Goal: Use online tool/utility: Utilize a website feature to perform a specific function

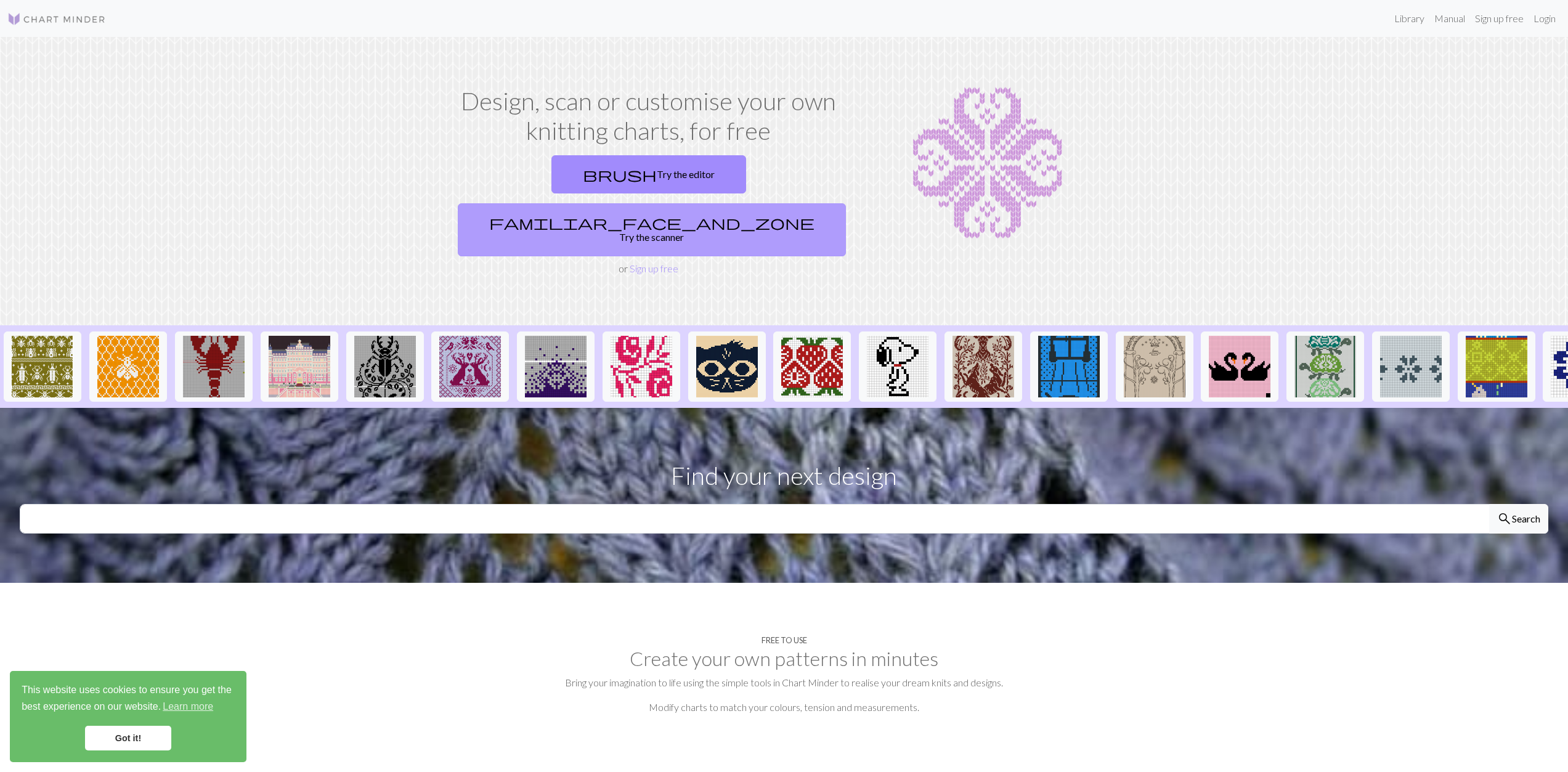
click at [761, 203] on link "familiar_face_and_zone Try the scanner" at bounding box center [652, 230] width 388 height 53
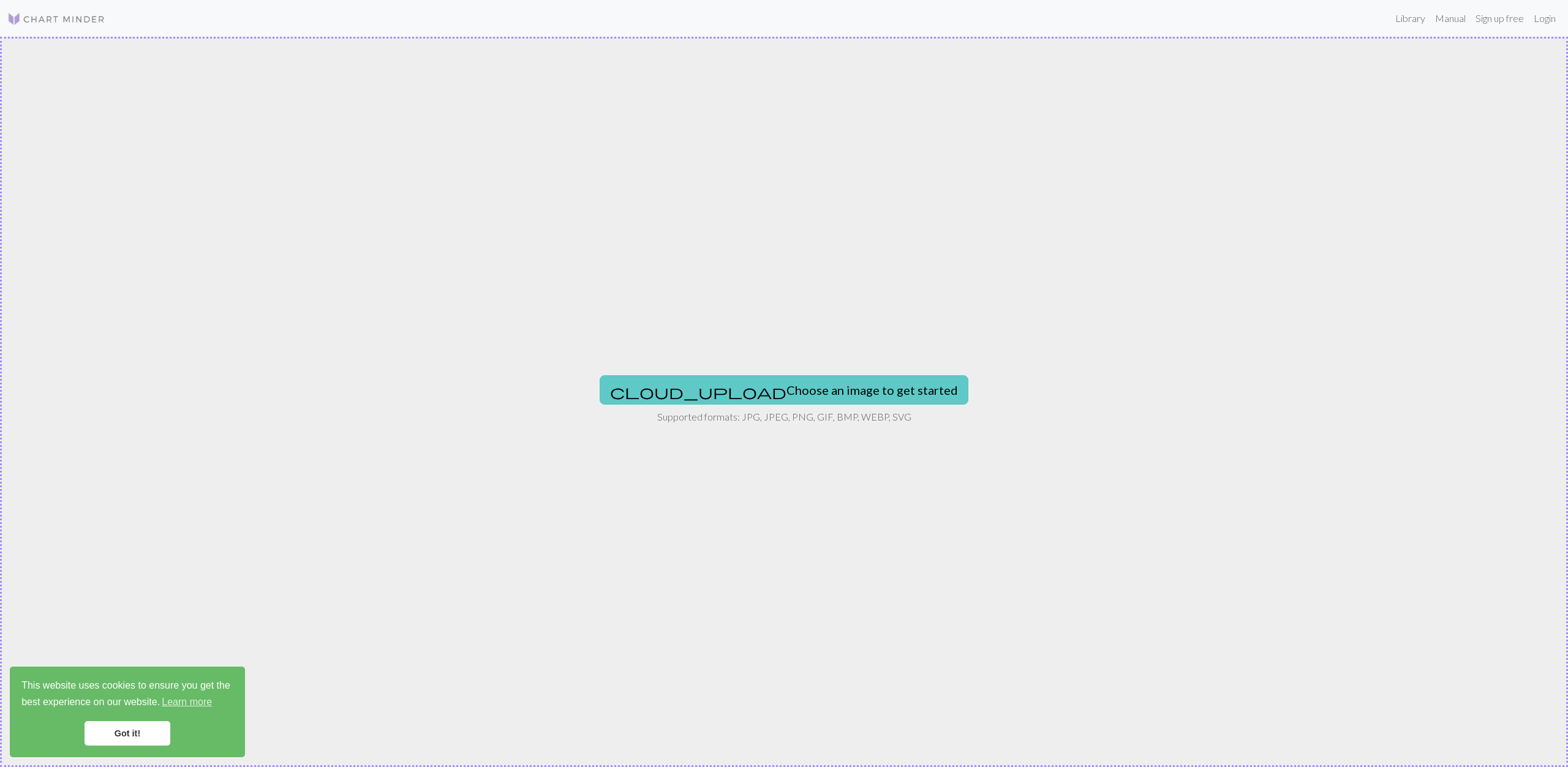
click at [754, 381] on button "cloud_upload Choose an image to get started" at bounding box center [784, 389] width 368 height 29
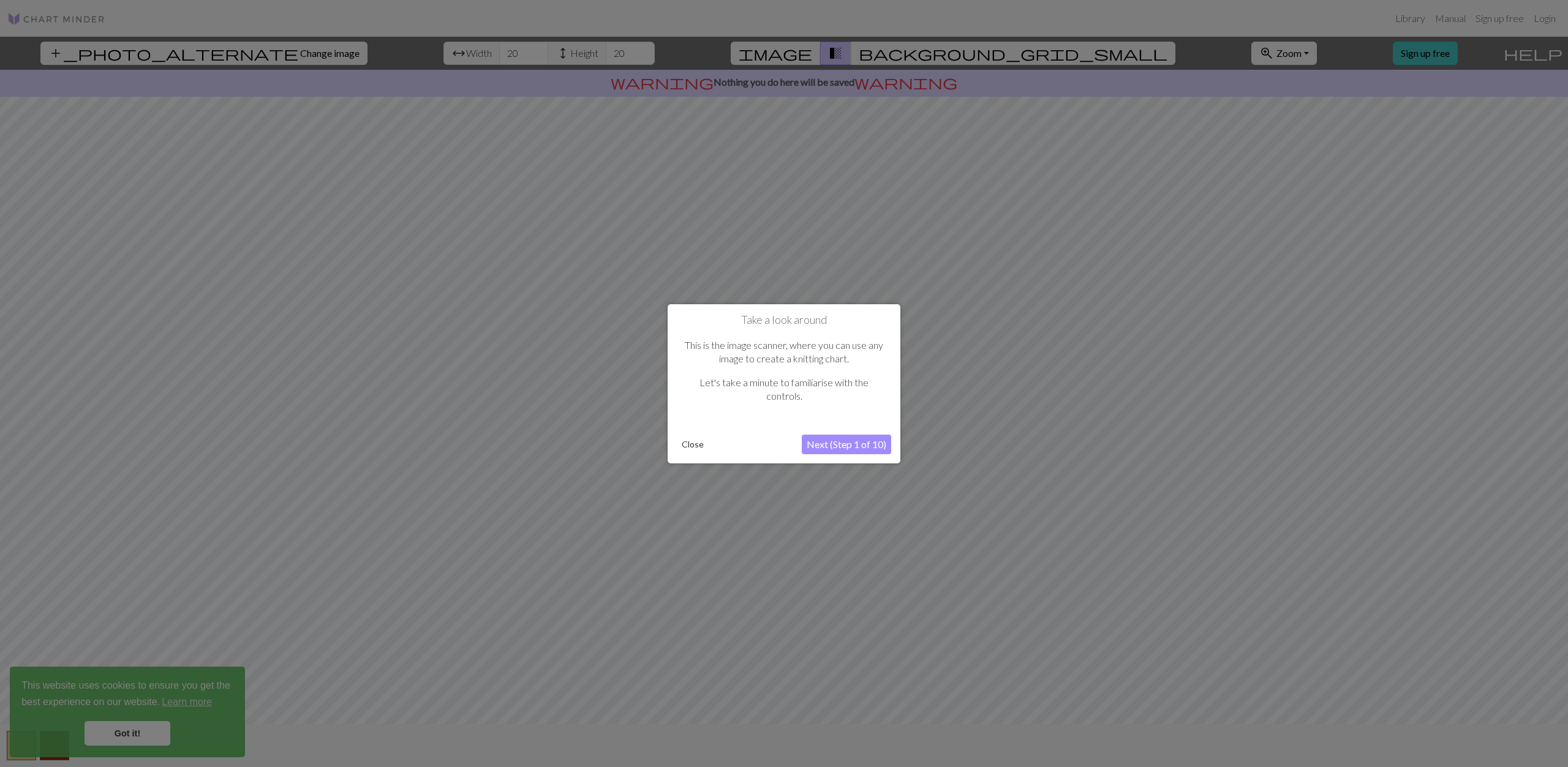
click at [846, 446] on button "Next (Step 1 of 10)" at bounding box center [846, 444] width 89 height 20
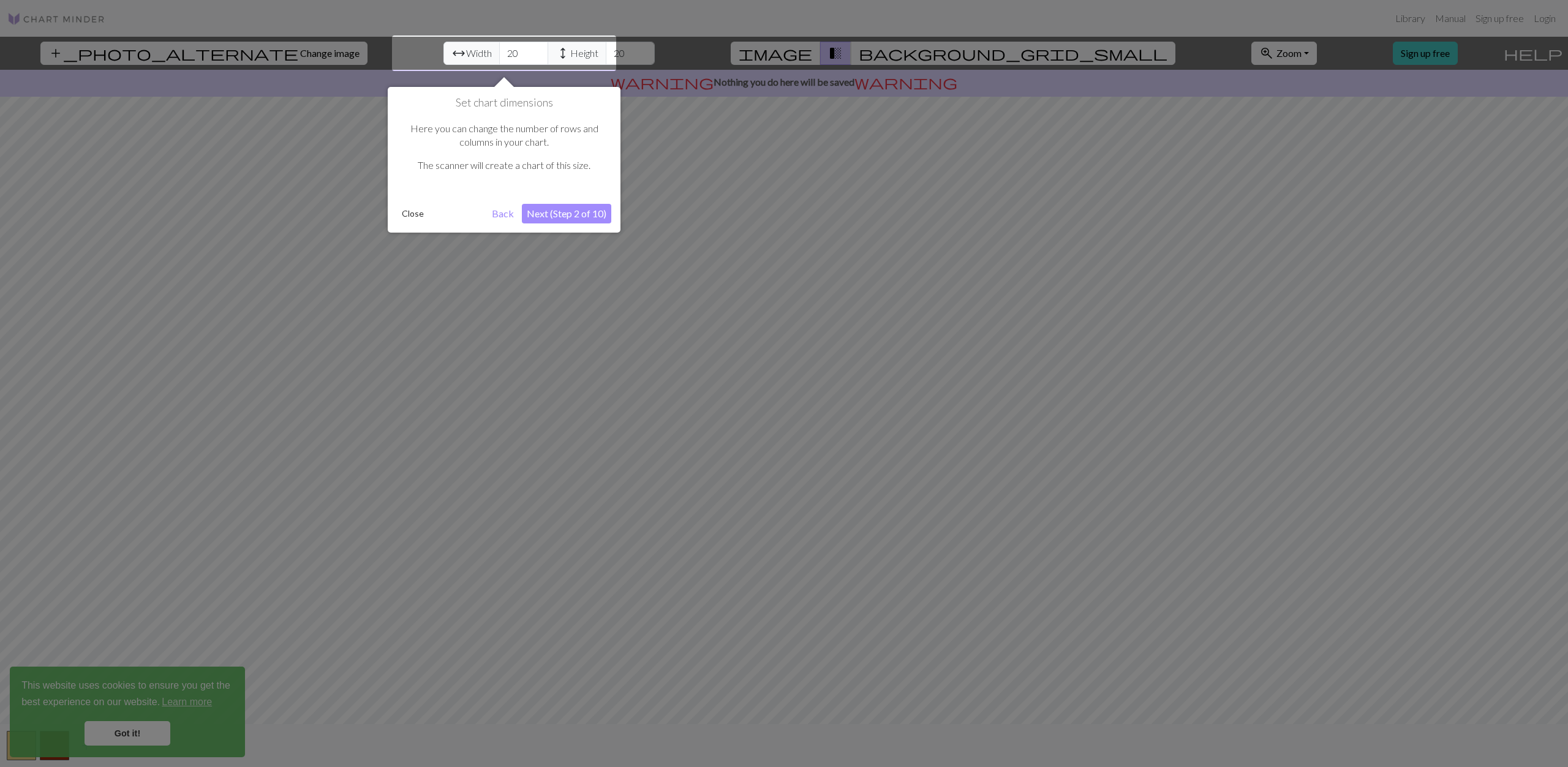
click at [557, 218] on button "Next (Step 2 of 10)" at bounding box center [566, 213] width 89 height 20
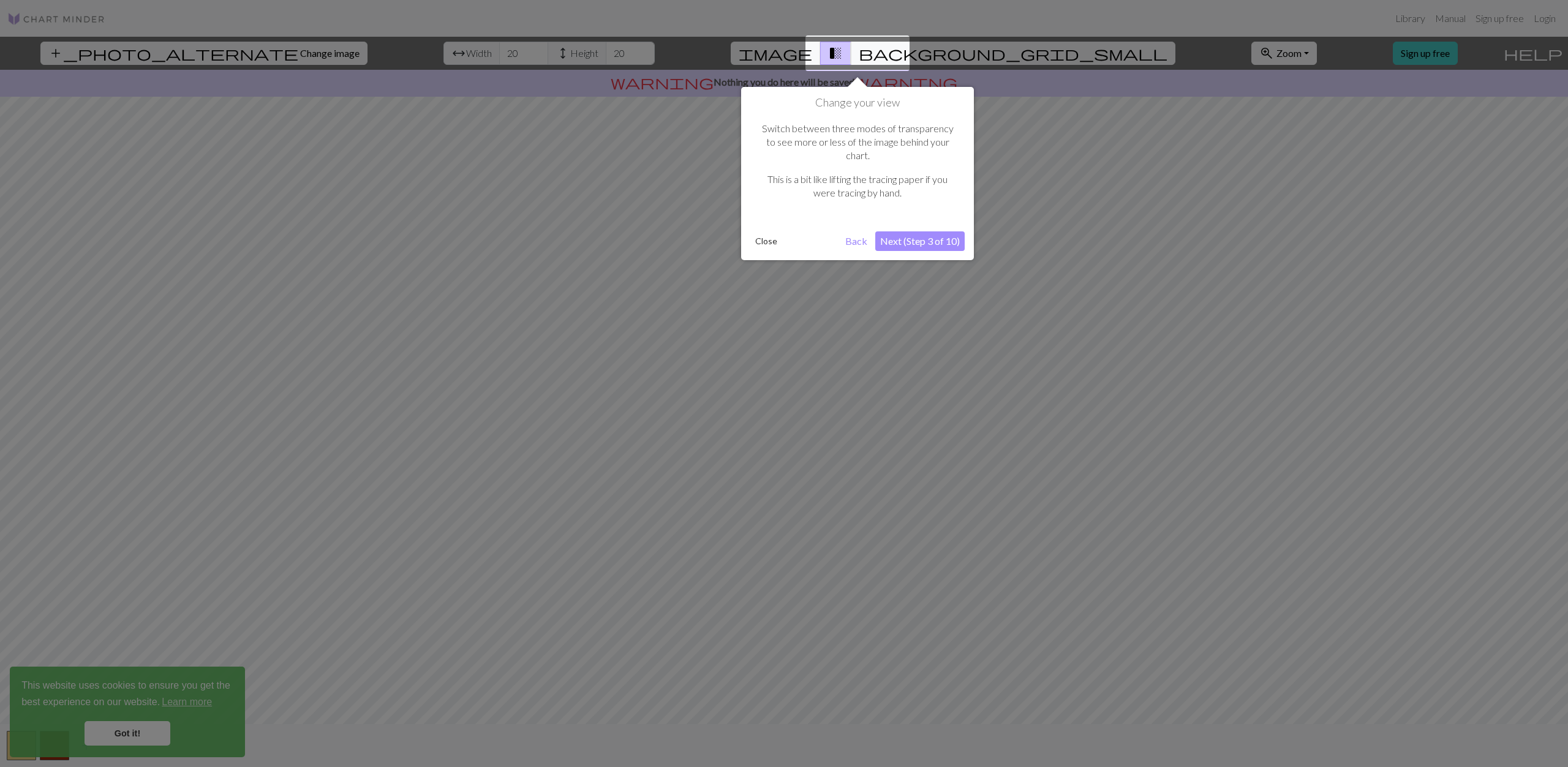
click at [911, 231] on button "Next (Step 3 of 10)" at bounding box center [919, 241] width 89 height 20
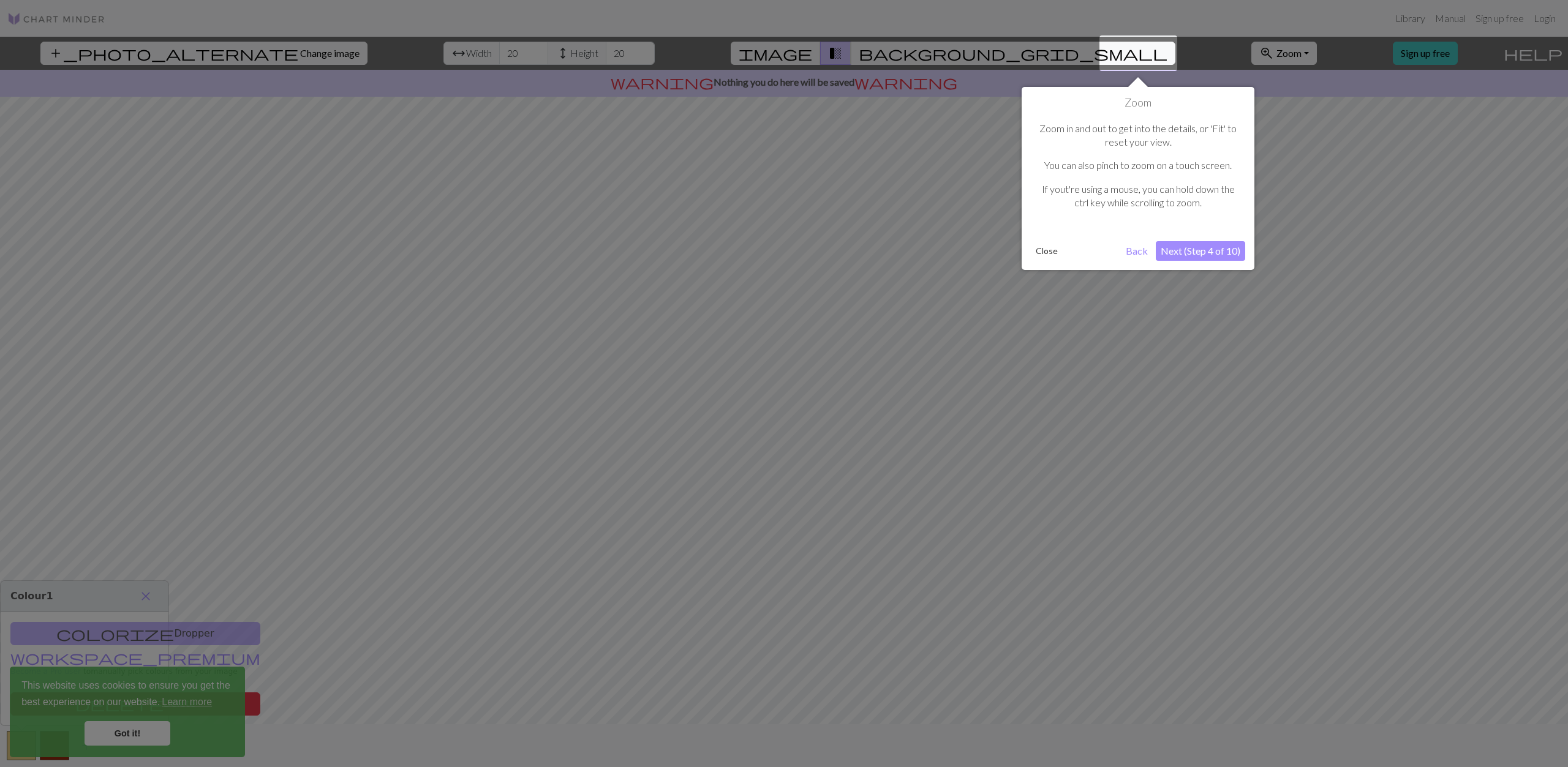
click at [1197, 250] on button "Next (Step 4 of 10)" at bounding box center [1200, 251] width 89 height 20
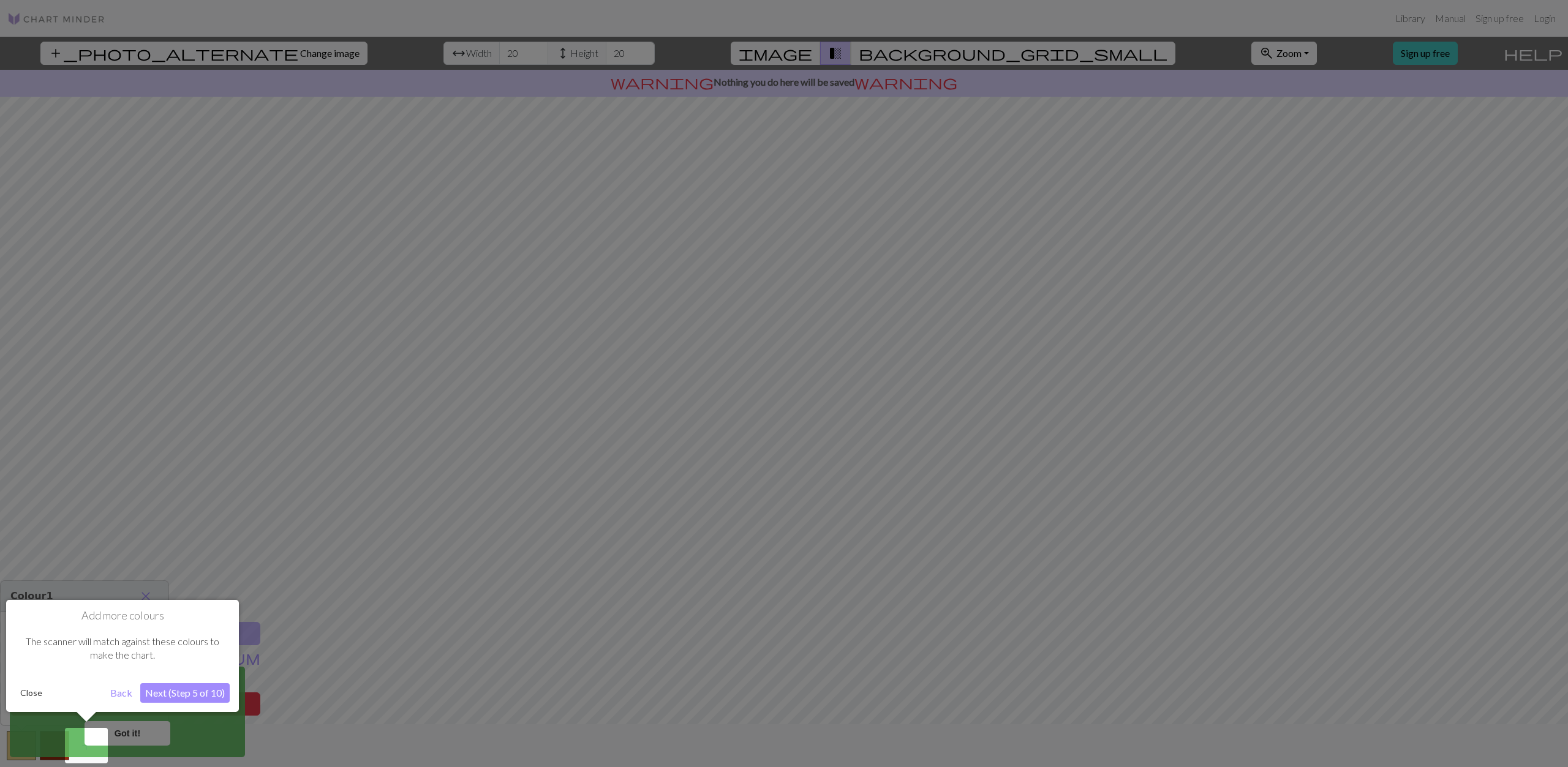
click at [440, 389] on div at bounding box center [784, 384] width 1568 height 767
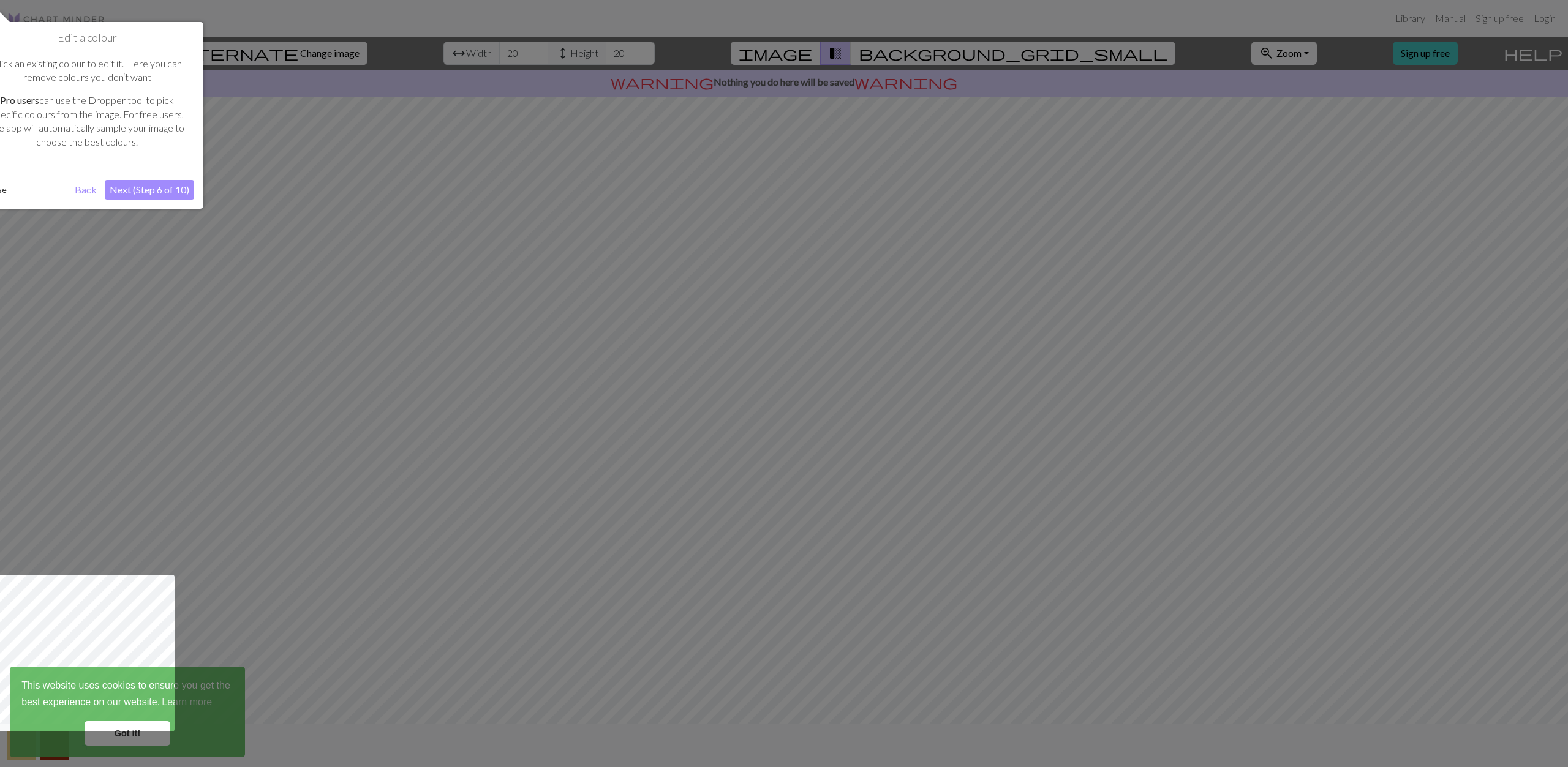
click at [343, 419] on div at bounding box center [784, 384] width 1568 height 767
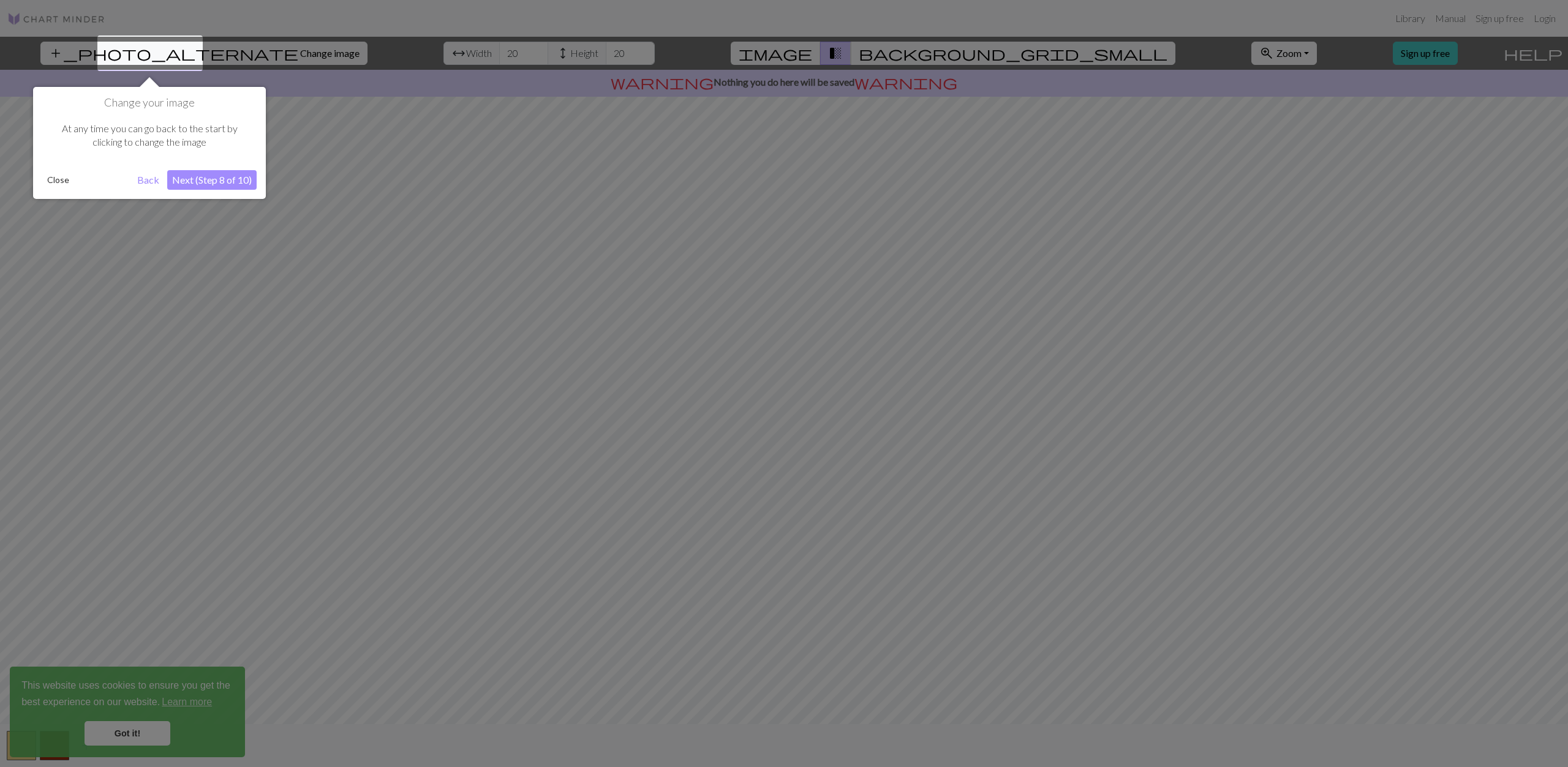
click at [380, 422] on div at bounding box center [784, 384] width 1568 height 767
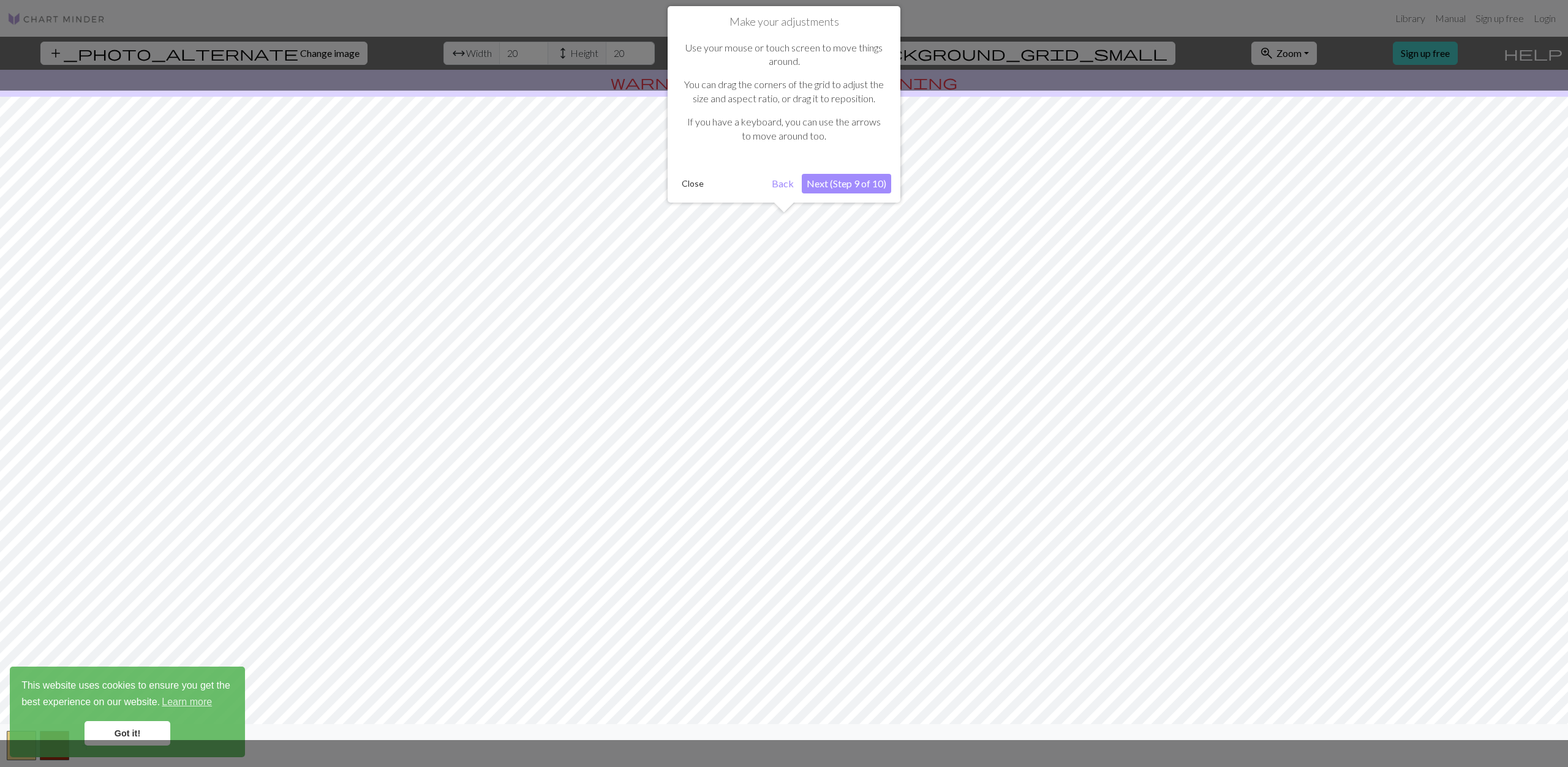
click at [380, 422] on div at bounding box center [783, 415] width 1580 height 650
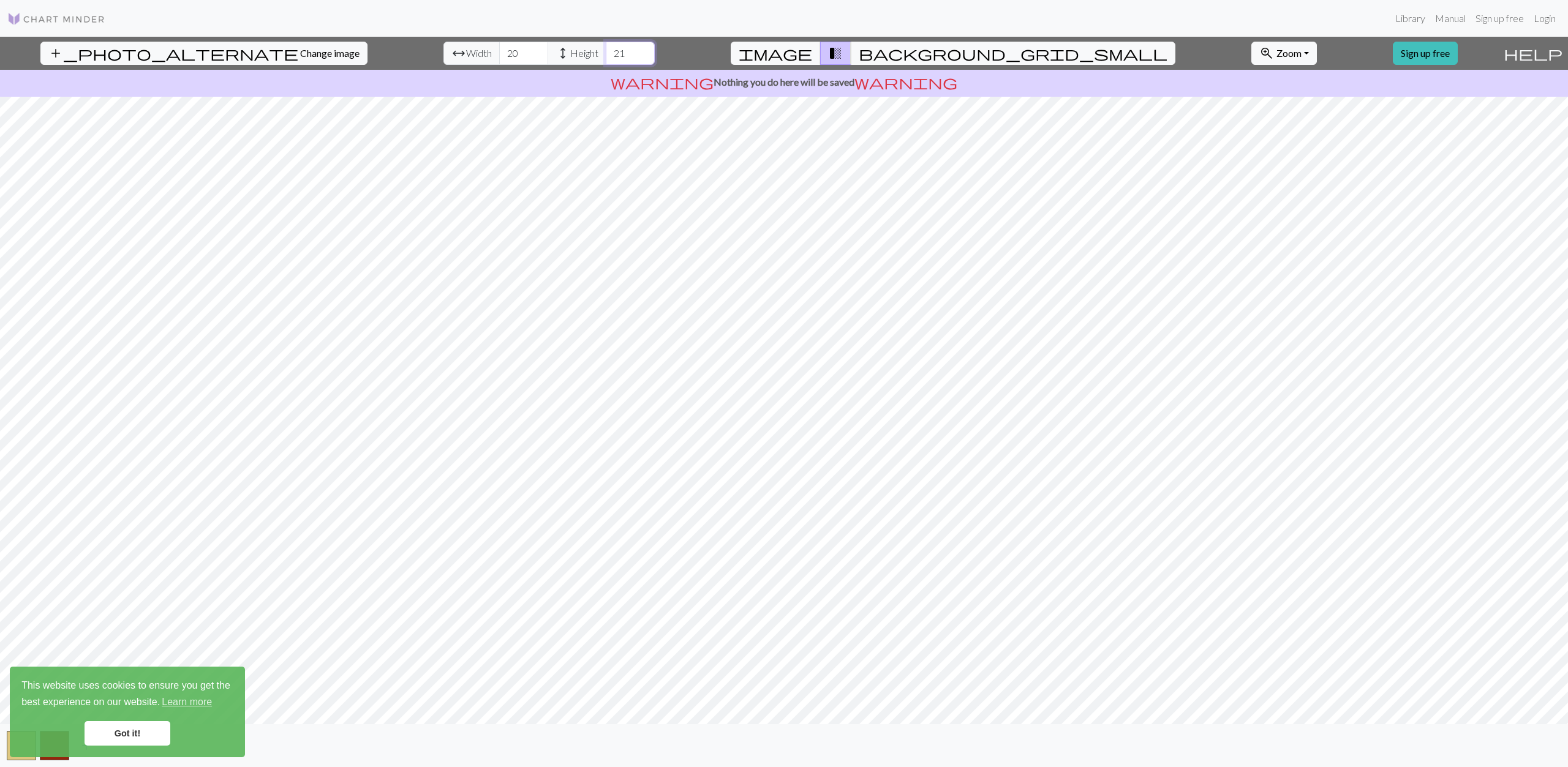
click at [605, 50] on input "21" at bounding box center [630, 53] width 49 height 23
click at [605, 49] on input "22" at bounding box center [630, 53] width 49 height 23
click at [605, 49] on input "23" at bounding box center [630, 53] width 49 height 23
click at [605, 49] on input "24" at bounding box center [630, 53] width 49 height 23
click at [605, 49] on input "25" at bounding box center [630, 53] width 49 height 23
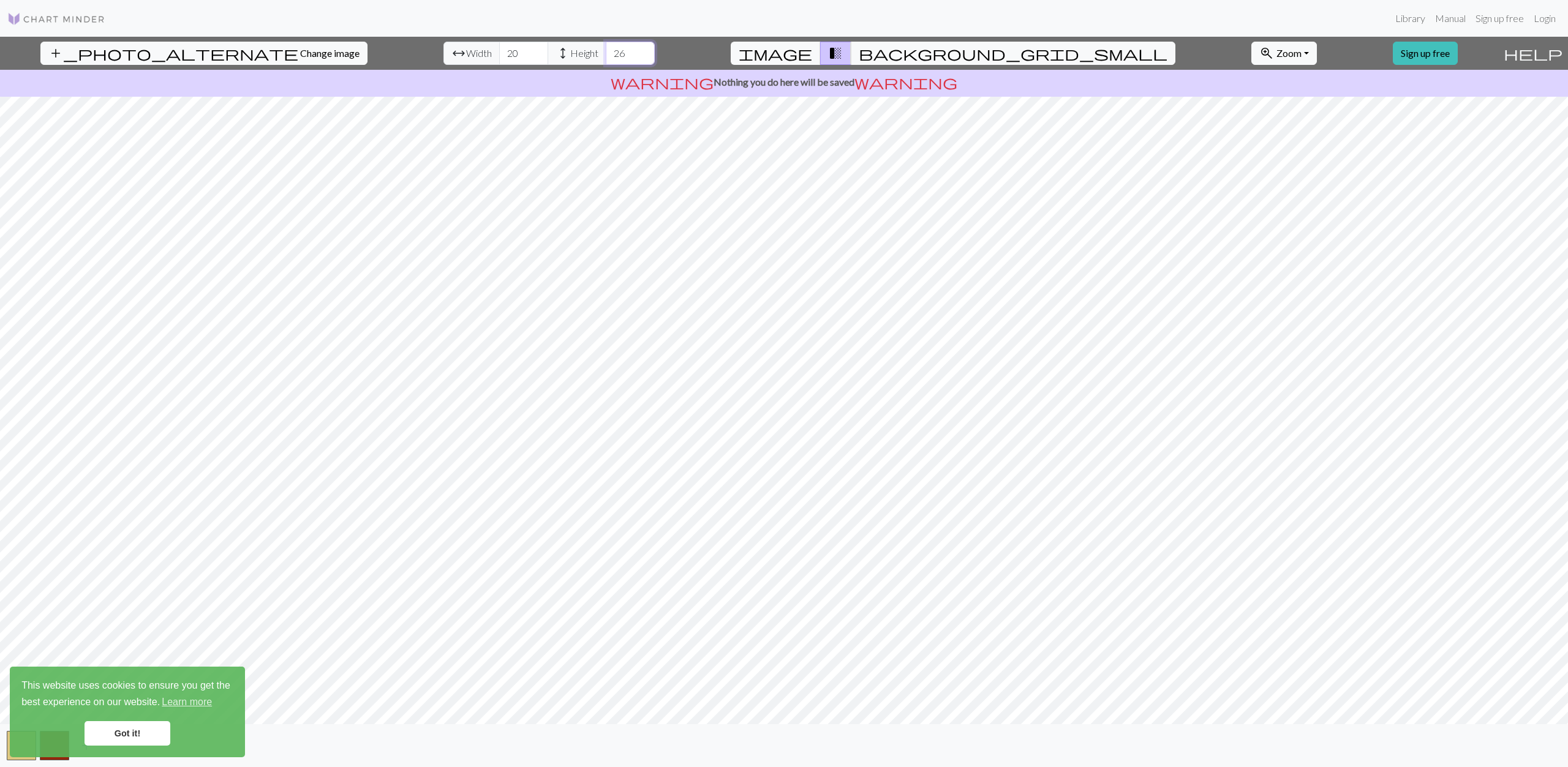
click at [605, 49] on input "26" at bounding box center [630, 53] width 49 height 23
click at [605, 49] on input "27" at bounding box center [630, 53] width 49 height 23
click at [605, 49] on input "28" at bounding box center [630, 53] width 49 height 23
click at [605, 49] on input "29" at bounding box center [630, 53] width 49 height 23
click at [605, 49] on input "30" at bounding box center [630, 53] width 49 height 23
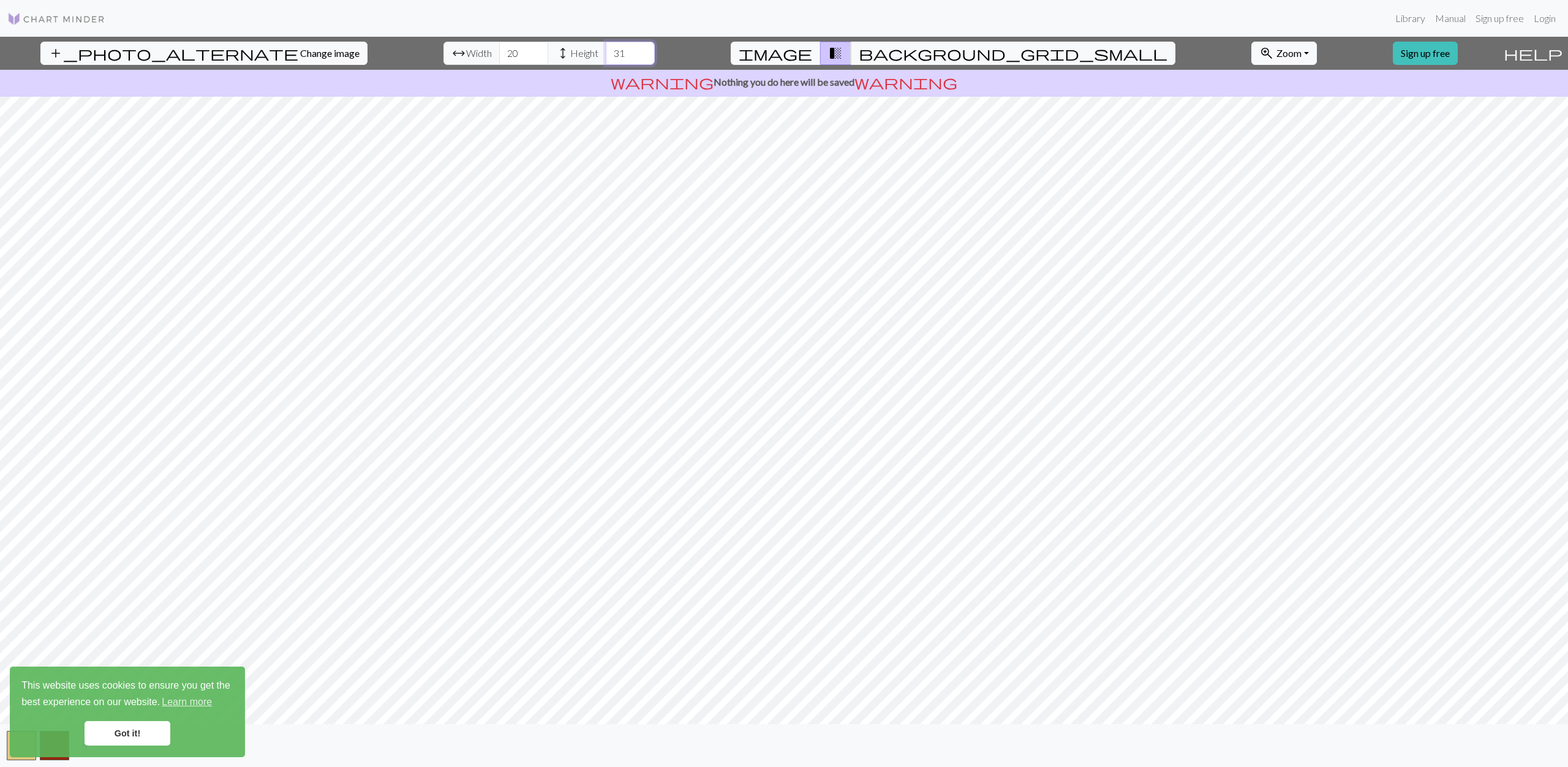
type input "31"
click at [605, 49] on input "31" at bounding box center [630, 53] width 49 height 23
click at [499, 47] on input "21" at bounding box center [524, 53] width 49 height 23
click at [499, 47] on input "22" at bounding box center [524, 53] width 49 height 23
click at [499, 47] on input "23" at bounding box center [524, 53] width 49 height 23
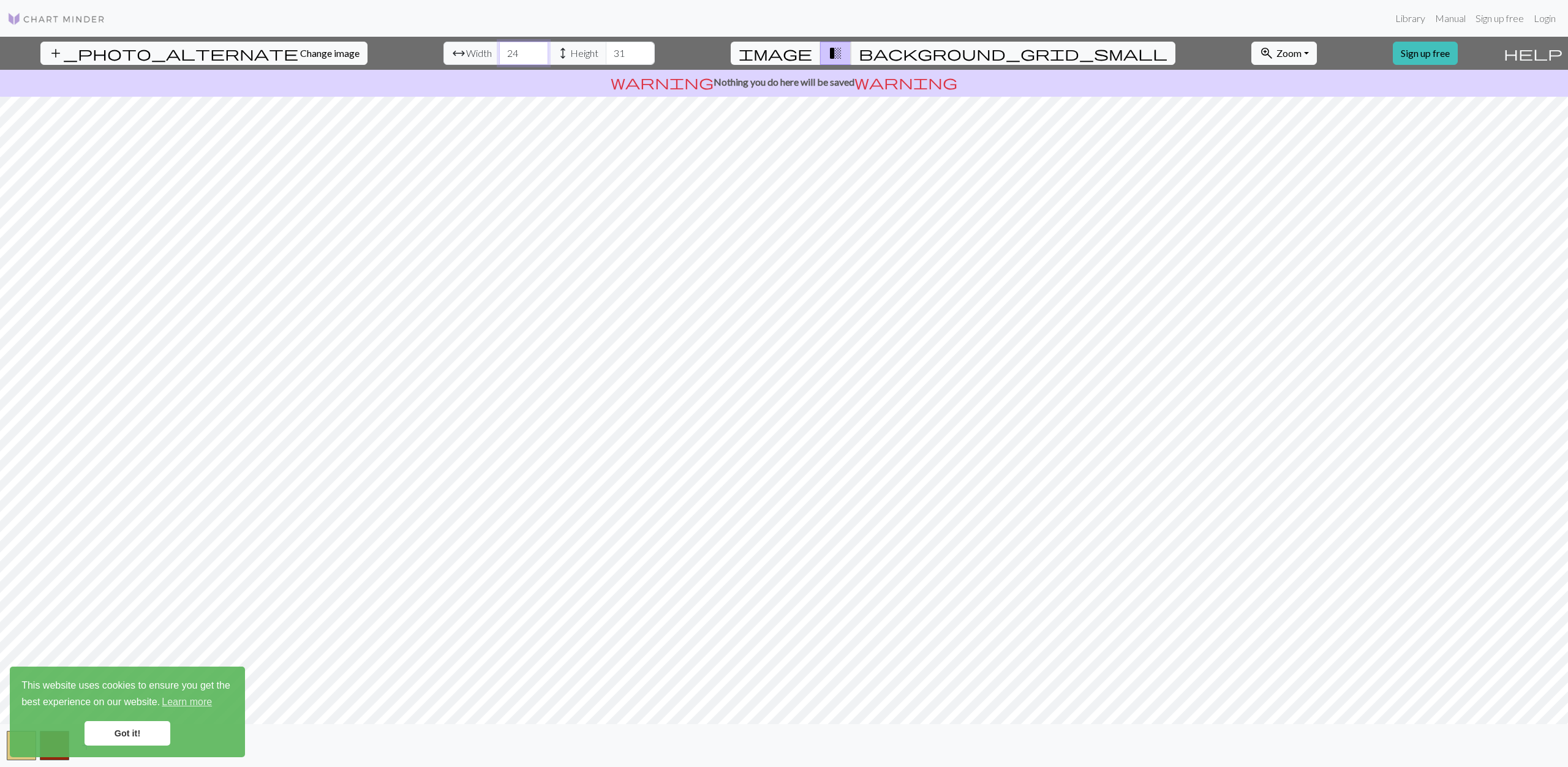
click at [499, 47] on input "24" at bounding box center [524, 53] width 49 height 23
click at [499, 47] on input "25" at bounding box center [524, 53] width 49 height 23
click at [499, 47] on input "26" at bounding box center [524, 53] width 49 height 23
click at [499, 47] on input "27" at bounding box center [524, 53] width 49 height 23
click at [499, 47] on input "28" at bounding box center [524, 53] width 49 height 23
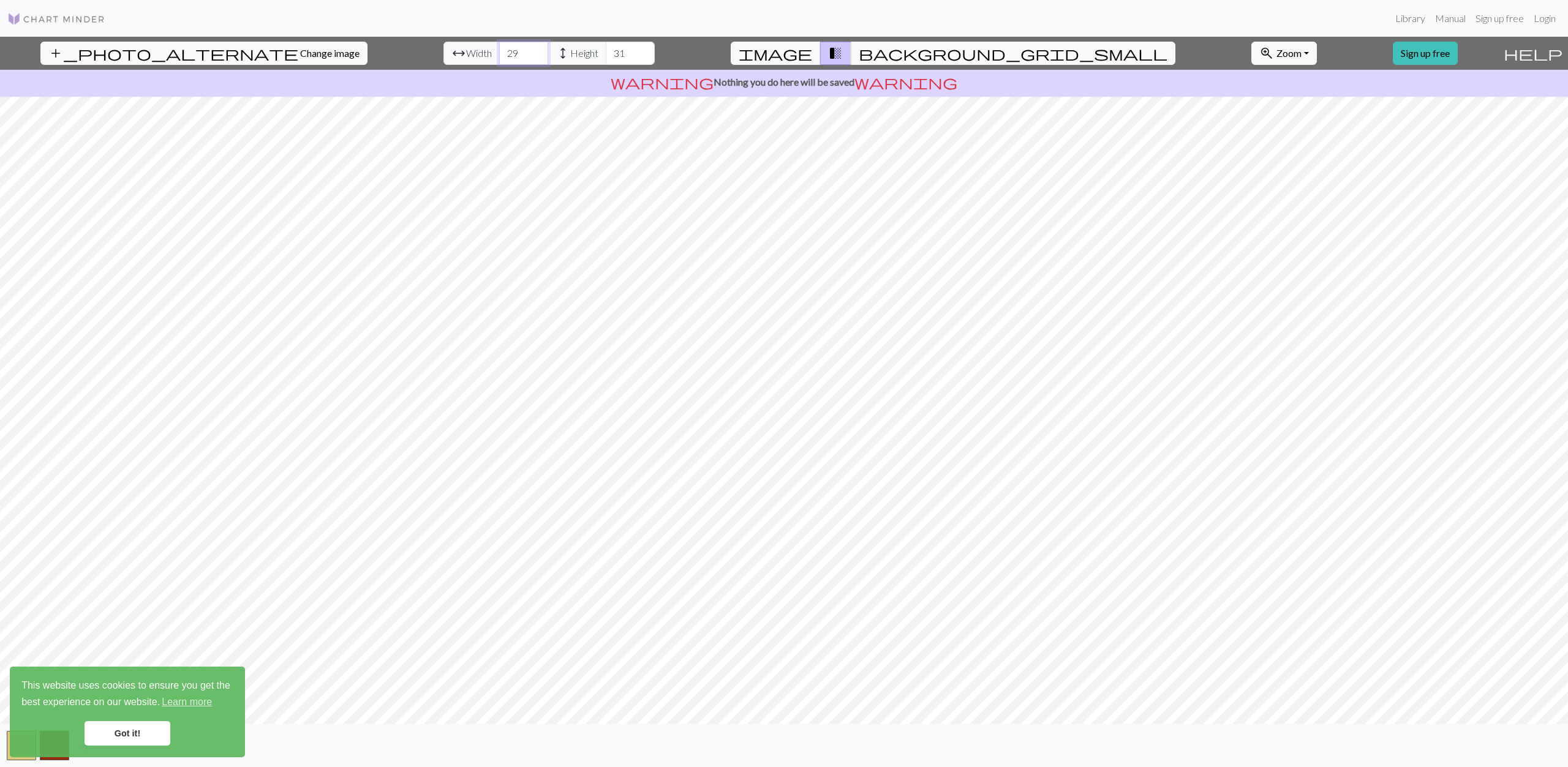
click at [499, 47] on input "29" at bounding box center [524, 53] width 49 height 23
click at [499, 47] on input "30" at bounding box center [524, 53] width 49 height 23
click at [499, 47] on input "31" at bounding box center [524, 53] width 49 height 23
click at [499, 47] on input "32" at bounding box center [524, 53] width 49 height 23
click at [499, 47] on input "33" at bounding box center [524, 53] width 49 height 23
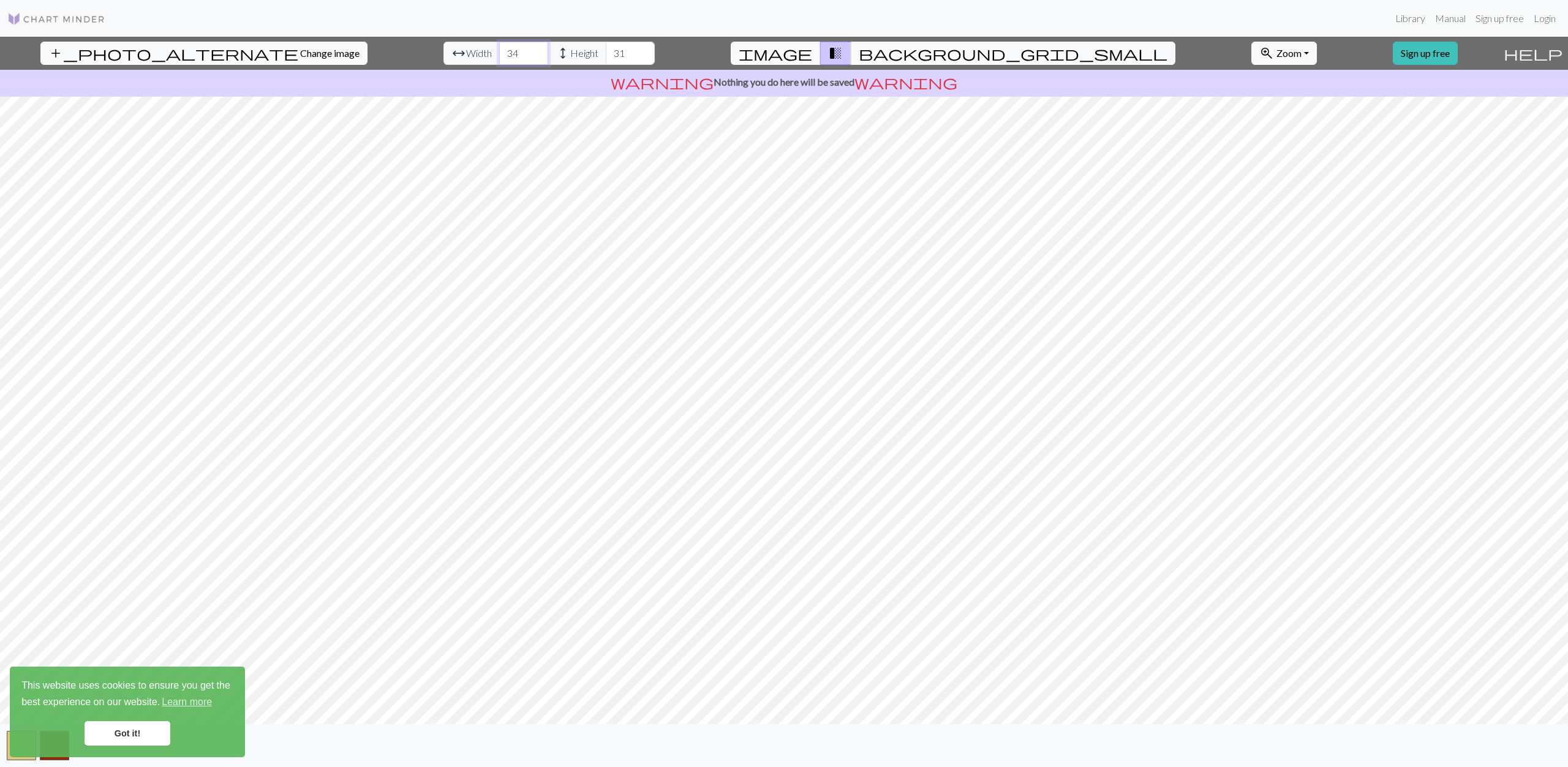
click at [499, 47] on input "34" at bounding box center [524, 53] width 49 height 23
click at [499, 47] on input "35" at bounding box center [524, 53] width 49 height 23
click at [499, 47] on input "36" at bounding box center [524, 53] width 49 height 23
click at [499, 47] on input "37" at bounding box center [524, 53] width 49 height 23
click at [499, 47] on input "38" at bounding box center [524, 53] width 49 height 23
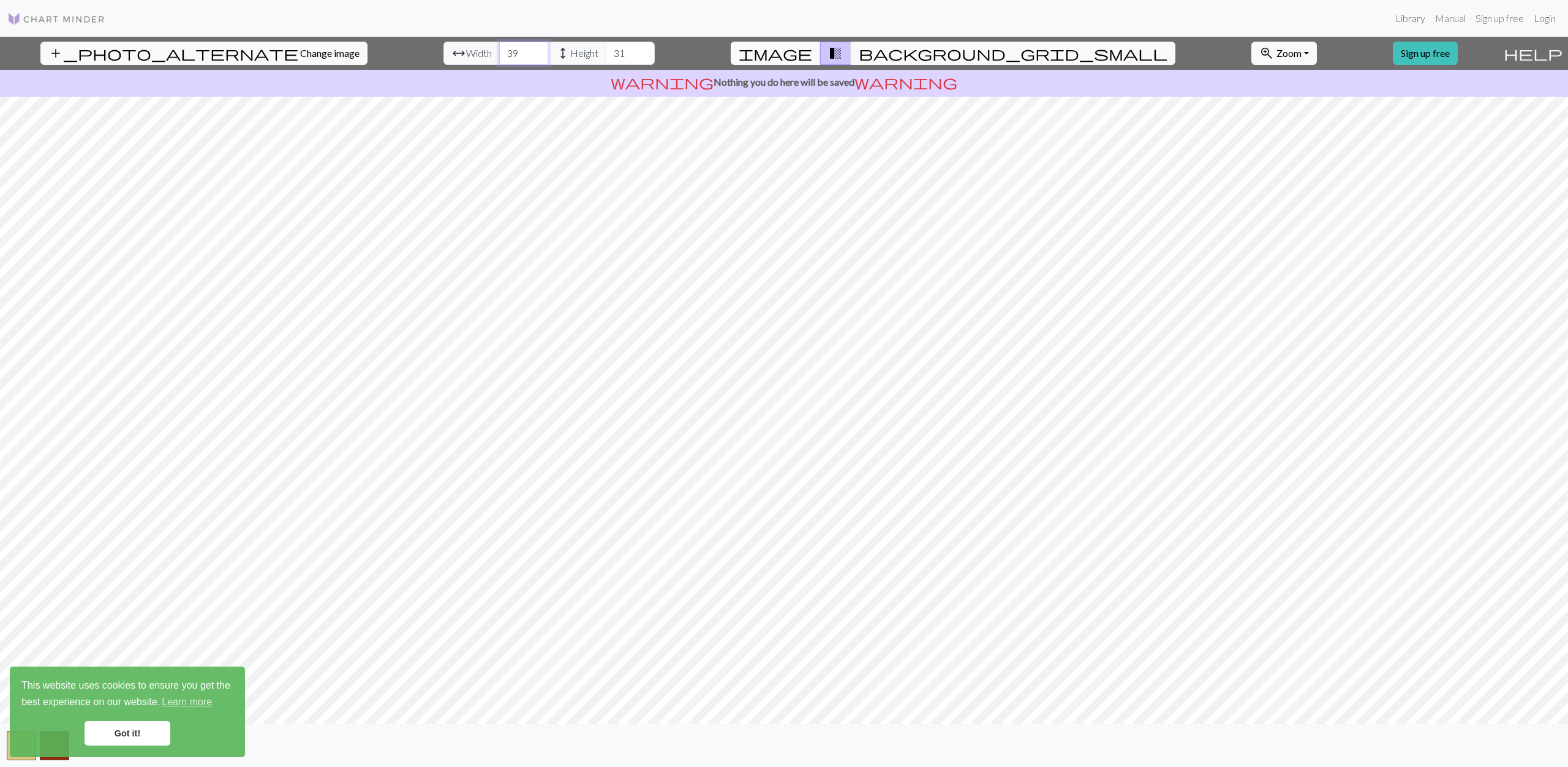
click at [499, 47] on input "39" at bounding box center [524, 53] width 49 height 23
click at [499, 47] on input "40" at bounding box center [524, 53] width 49 height 23
click at [499, 47] on input "41" at bounding box center [524, 53] width 49 height 23
click at [499, 47] on input "42" at bounding box center [524, 53] width 49 height 23
click at [499, 47] on input "43" at bounding box center [524, 53] width 49 height 23
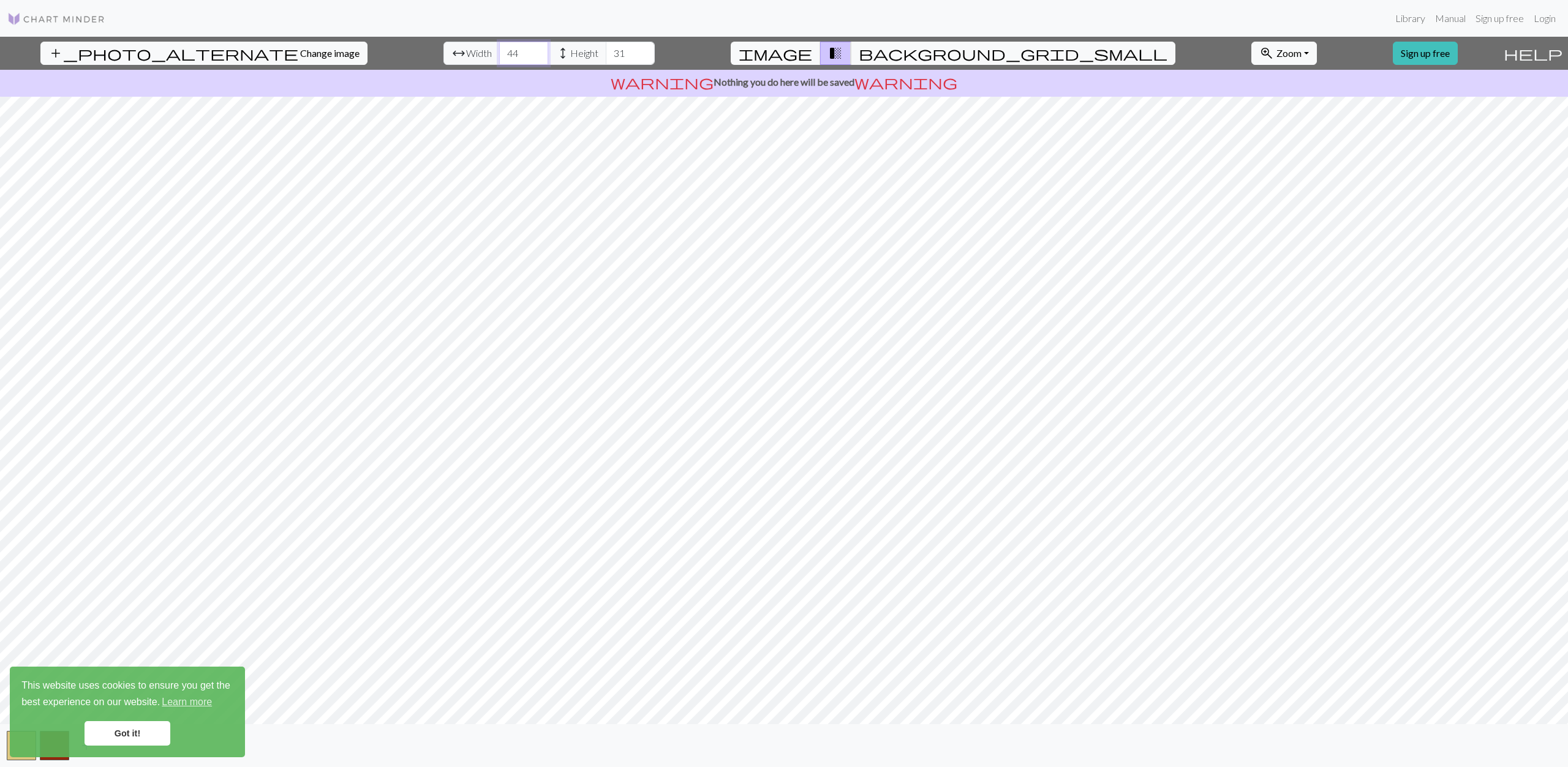
click at [499, 47] on input "44" at bounding box center [524, 53] width 49 height 23
click at [499, 47] on input "45" at bounding box center [524, 53] width 49 height 23
click at [499, 47] on input "46" at bounding box center [524, 53] width 49 height 23
click at [499, 47] on input "47" at bounding box center [524, 53] width 49 height 23
click at [499, 47] on input "48" at bounding box center [524, 53] width 49 height 23
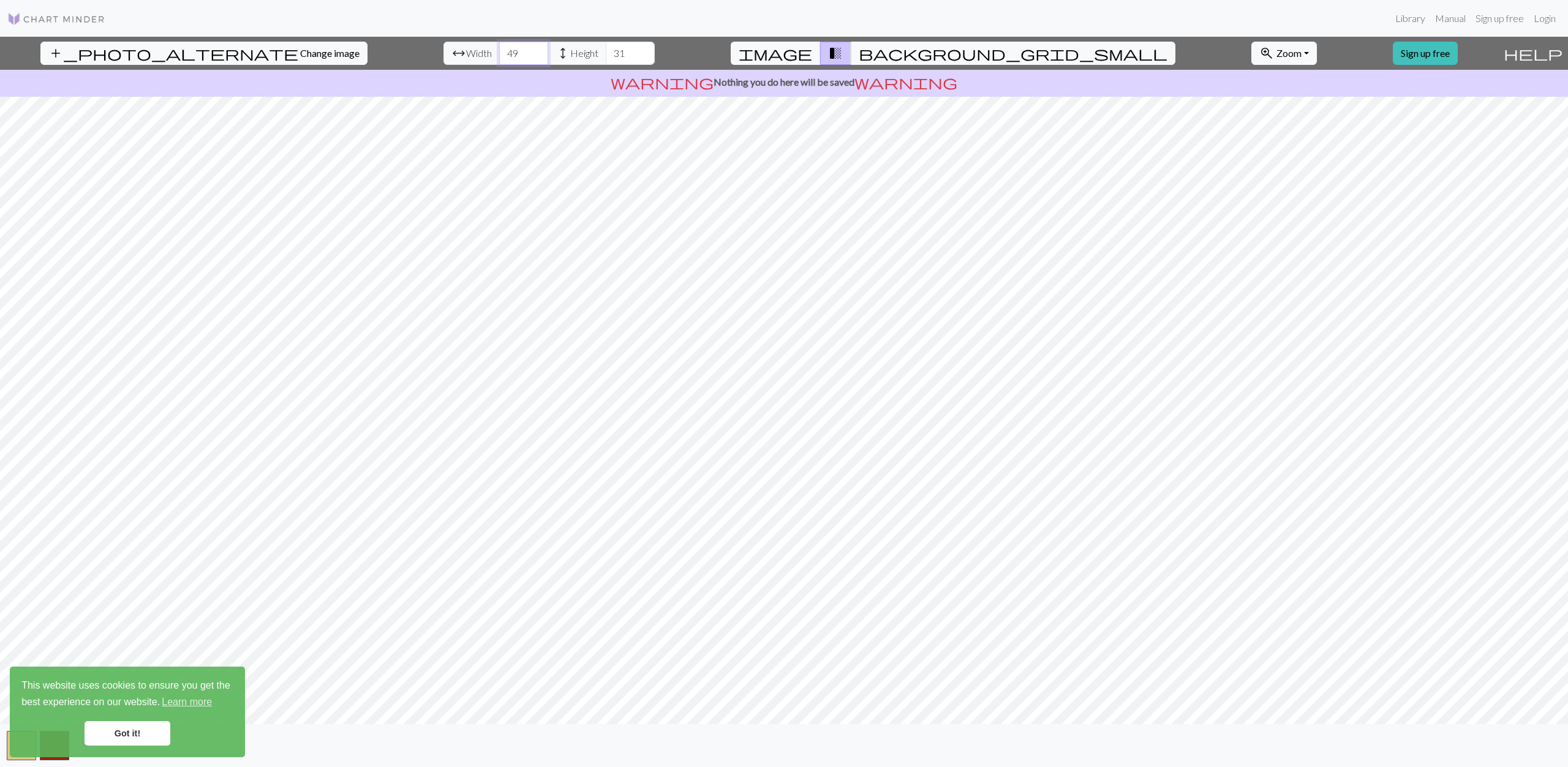
click at [499, 47] on input "49" at bounding box center [524, 53] width 49 height 23
click at [499, 47] on input "50" at bounding box center [524, 53] width 49 height 23
click at [499, 47] on input "51" at bounding box center [524, 53] width 49 height 23
click at [499, 47] on input "52" at bounding box center [524, 53] width 49 height 23
click at [499, 47] on input "53" at bounding box center [524, 53] width 49 height 23
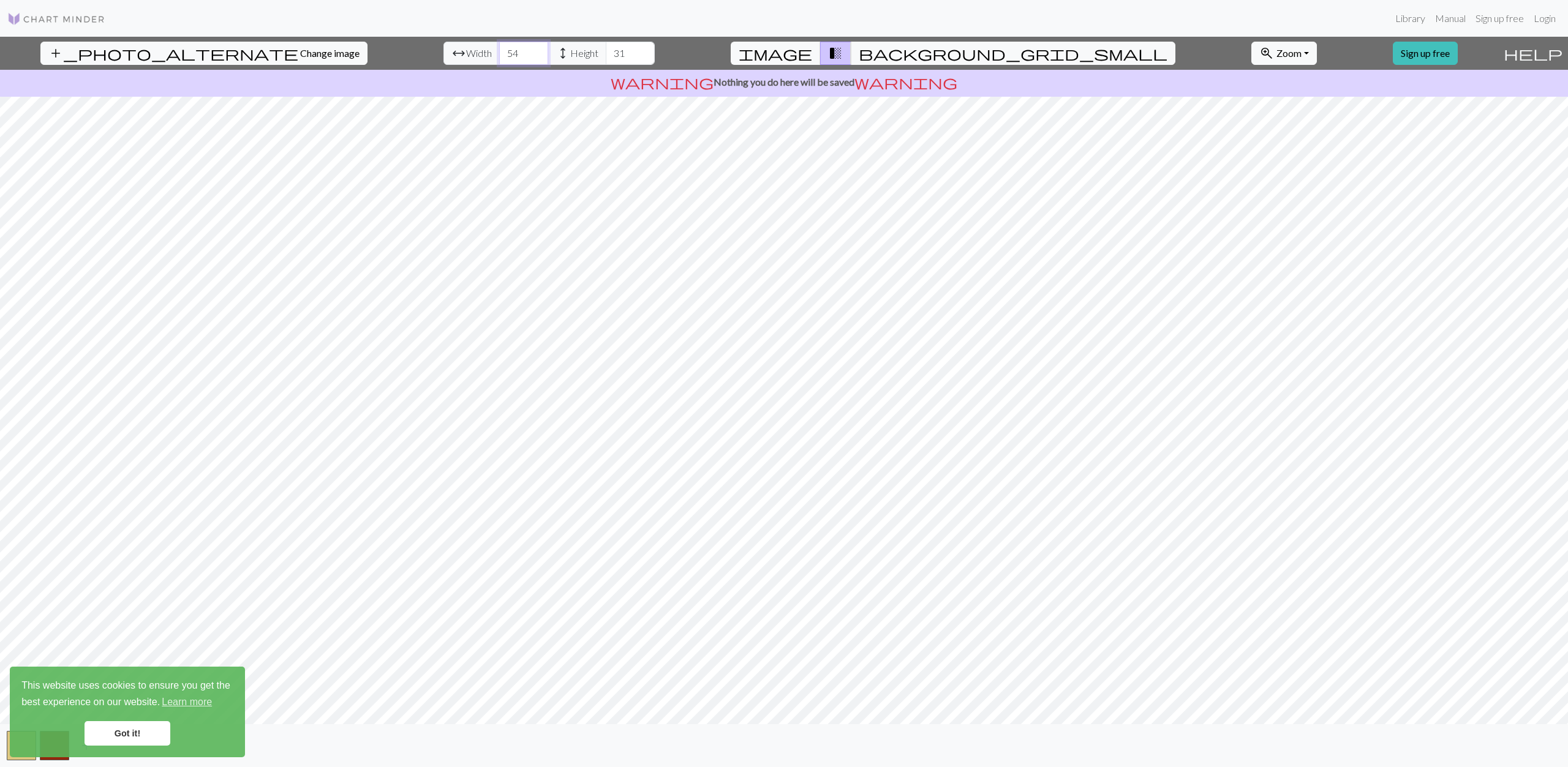
click at [499, 47] on input "54" at bounding box center [524, 53] width 49 height 23
type input "55"
click at [499, 47] on input "55" at bounding box center [524, 53] width 49 height 23
click at [605, 46] on input "32" at bounding box center [630, 53] width 49 height 23
click at [605, 46] on input "33" at bounding box center [630, 53] width 49 height 23
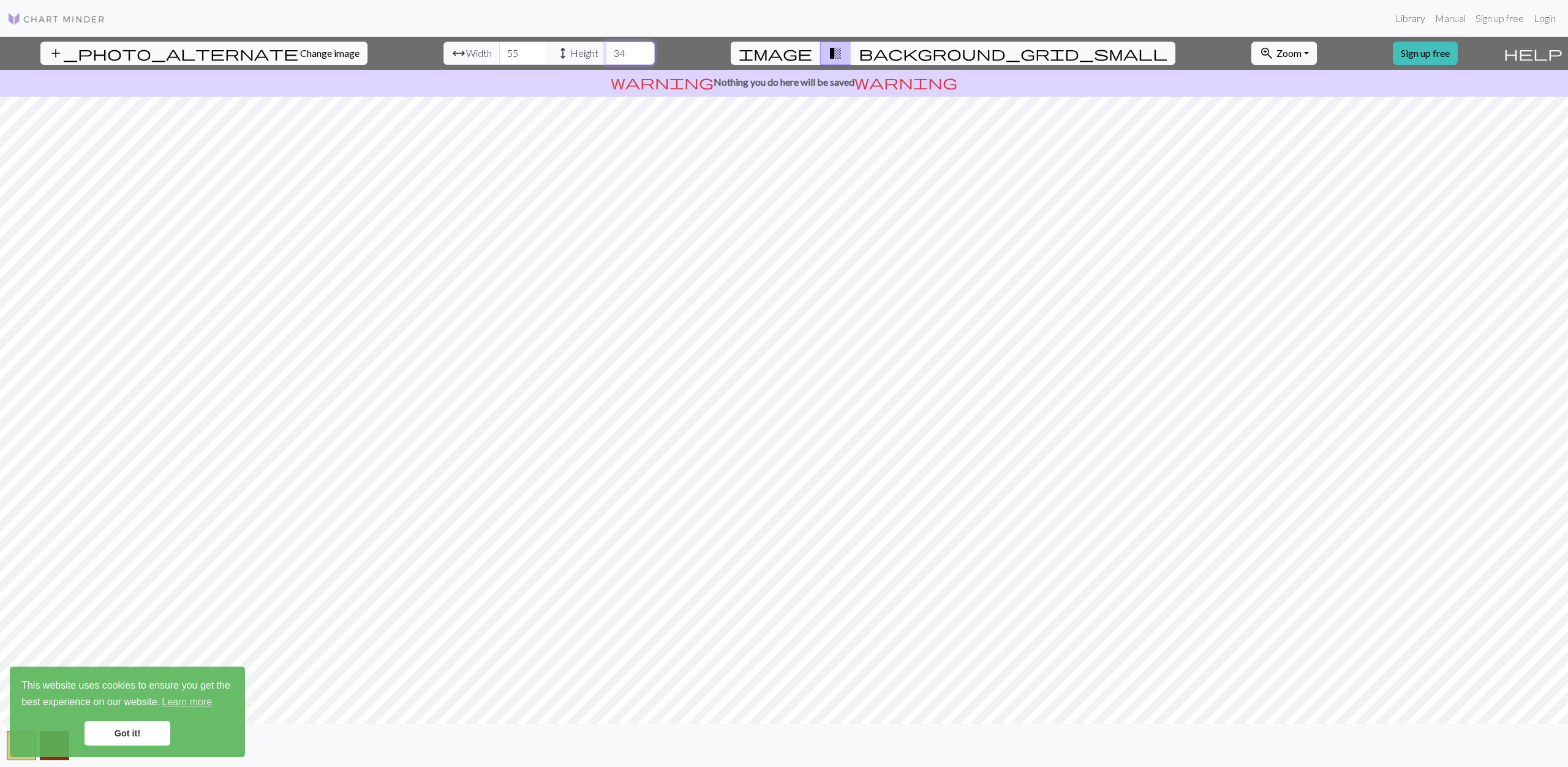
click at [605, 46] on input "34" at bounding box center [630, 53] width 49 height 23
click at [605, 46] on input "35" at bounding box center [630, 53] width 49 height 23
click at [605, 46] on input "36" at bounding box center [630, 53] width 49 height 23
click at [605, 46] on input "37" at bounding box center [630, 53] width 49 height 23
click at [605, 46] on input "38" at bounding box center [630, 53] width 49 height 23
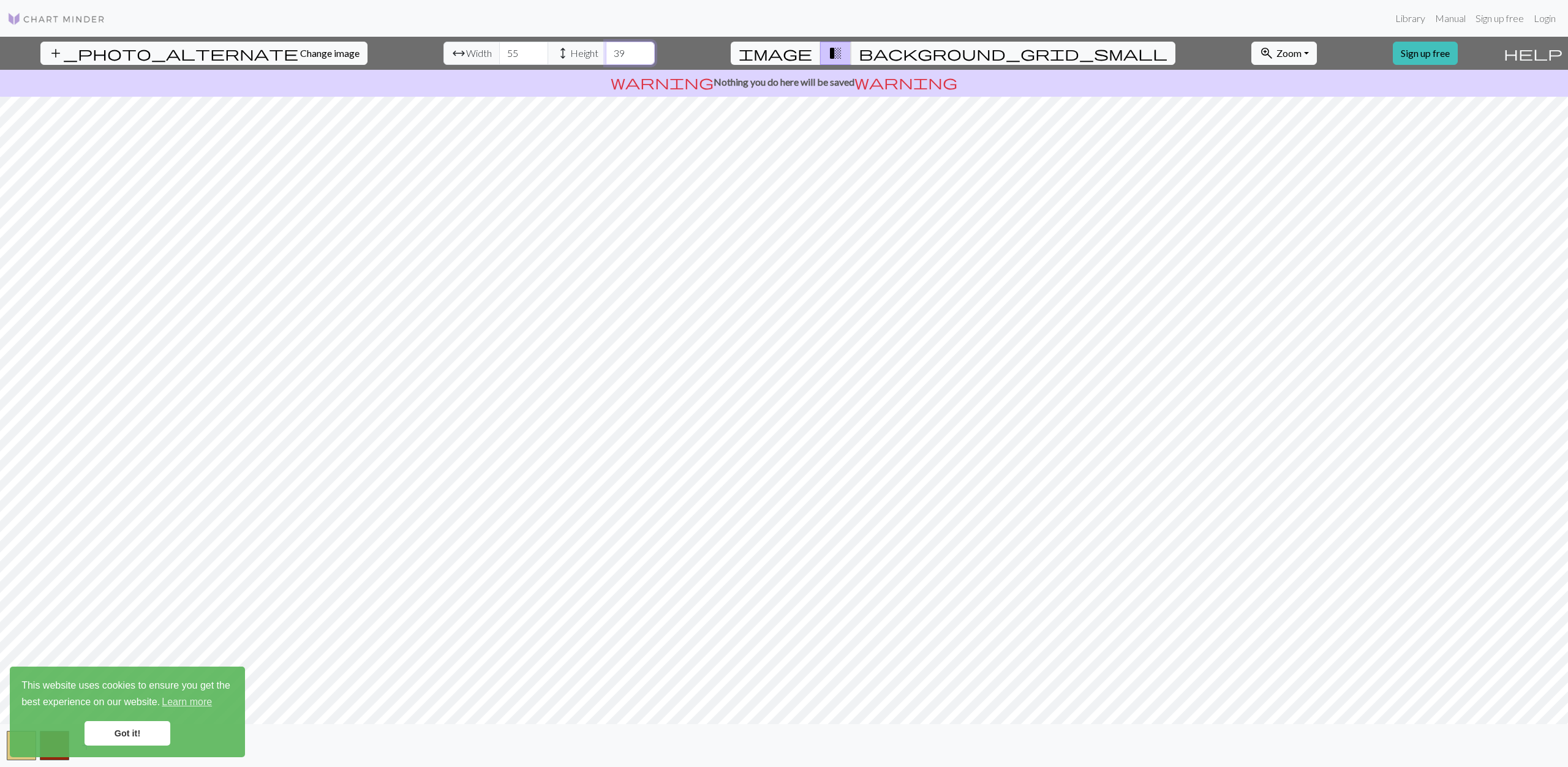
click at [605, 46] on input "39" at bounding box center [630, 53] width 49 height 23
click at [605, 46] on input "40" at bounding box center [630, 53] width 49 height 23
click at [605, 46] on input "41" at bounding box center [630, 53] width 49 height 23
click at [605, 46] on input "42" at bounding box center [630, 53] width 49 height 23
click at [605, 46] on input "43" at bounding box center [630, 53] width 49 height 23
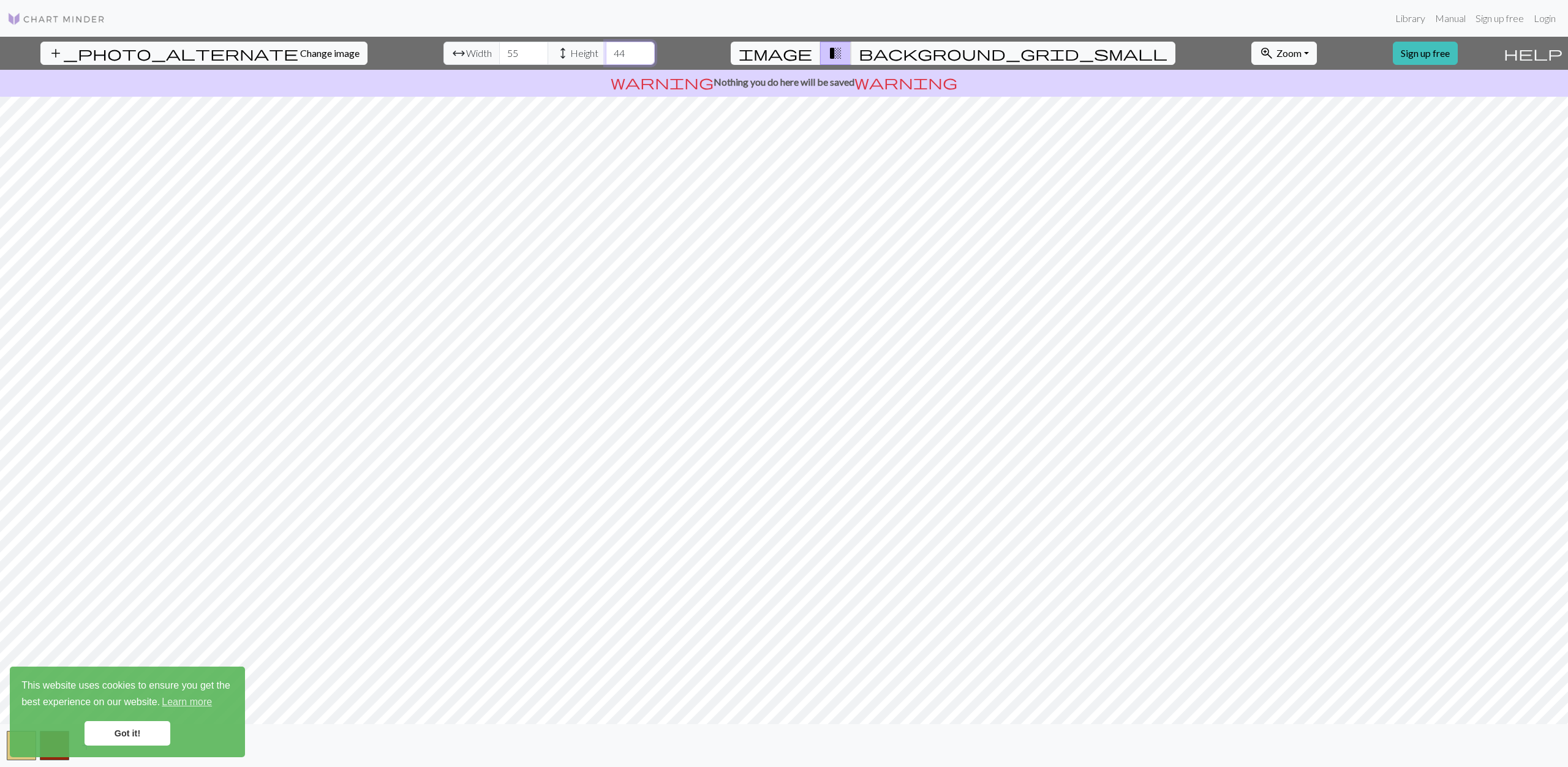
click at [605, 46] on input "44" at bounding box center [630, 53] width 49 height 23
click at [605, 46] on input "45" at bounding box center [630, 53] width 49 height 23
drag, startPoint x: 583, startPoint y: 52, endPoint x: 543, endPoint y: 48, distance: 40.2
click at [543, 48] on div "arrow_range Width 55 height Height 45" at bounding box center [549, 53] width 212 height 23
type input "50"
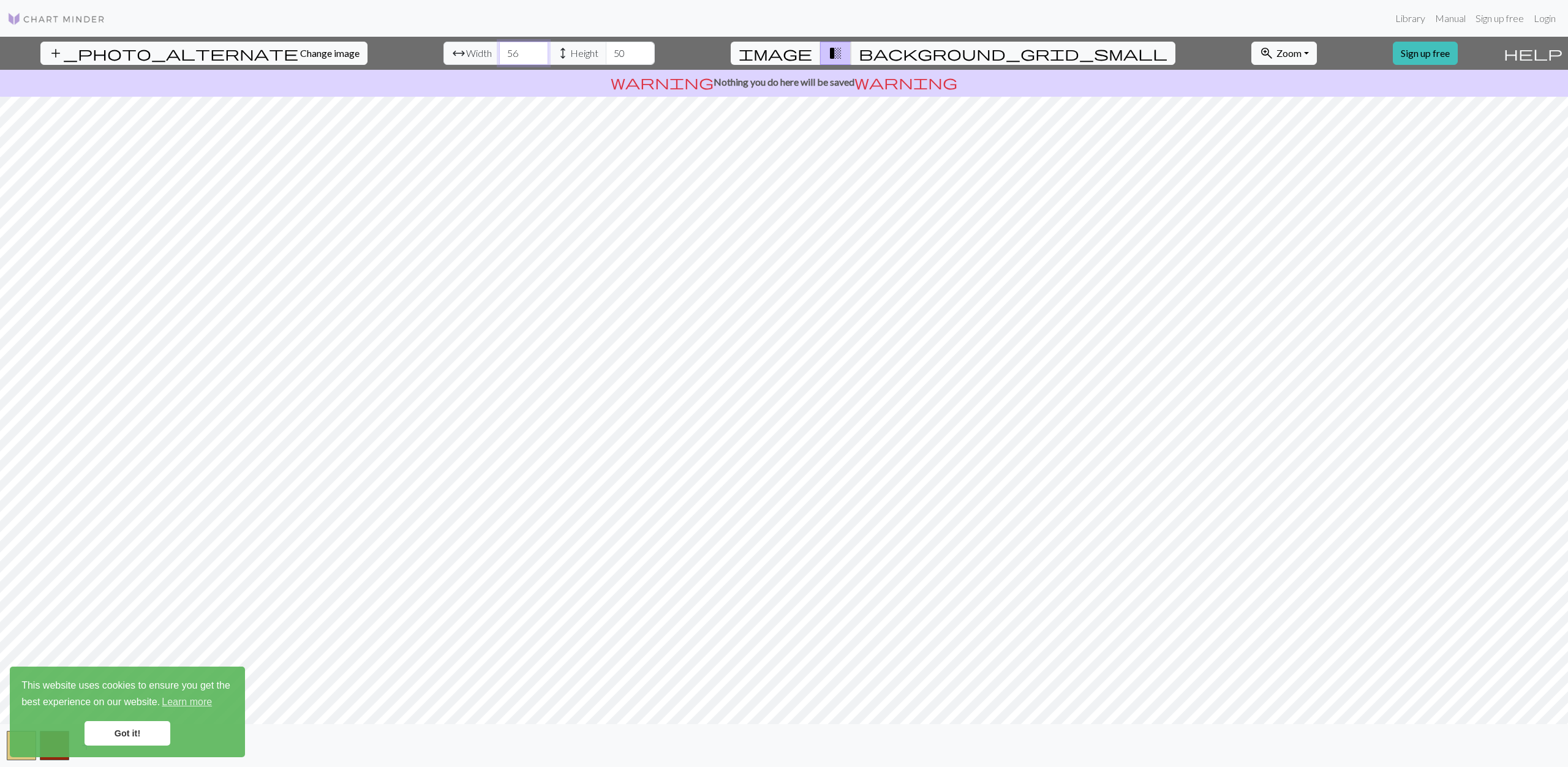
click at [499, 51] on input "56" at bounding box center [524, 53] width 49 height 23
click at [499, 58] on input "55" at bounding box center [524, 53] width 49 height 23
click at [499, 58] on input "54" at bounding box center [524, 53] width 49 height 23
click at [499, 58] on input "53" at bounding box center [524, 53] width 49 height 23
click at [499, 58] on input "52" at bounding box center [524, 53] width 49 height 23
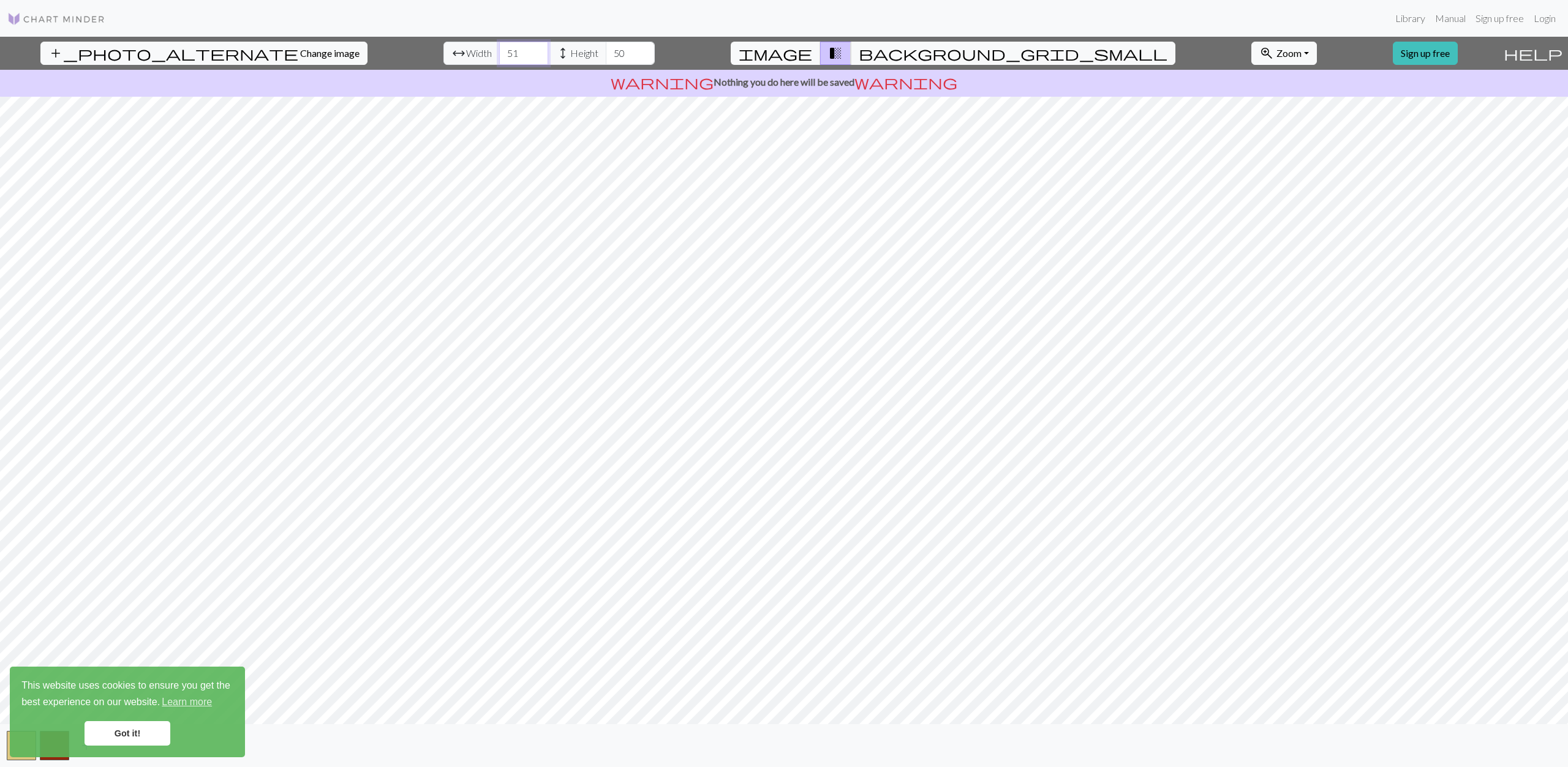
click at [499, 59] on input "51" at bounding box center [524, 53] width 49 height 23
type input "50"
click at [499, 59] on input "50" at bounding box center [524, 53] width 49 height 23
click at [894, 55] on span "background_grid_small" at bounding box center [1012, 54] width 308 height 17
click at [842, 53] on span "transition_fade" at bounding box center [836, 54] width 15 height 17
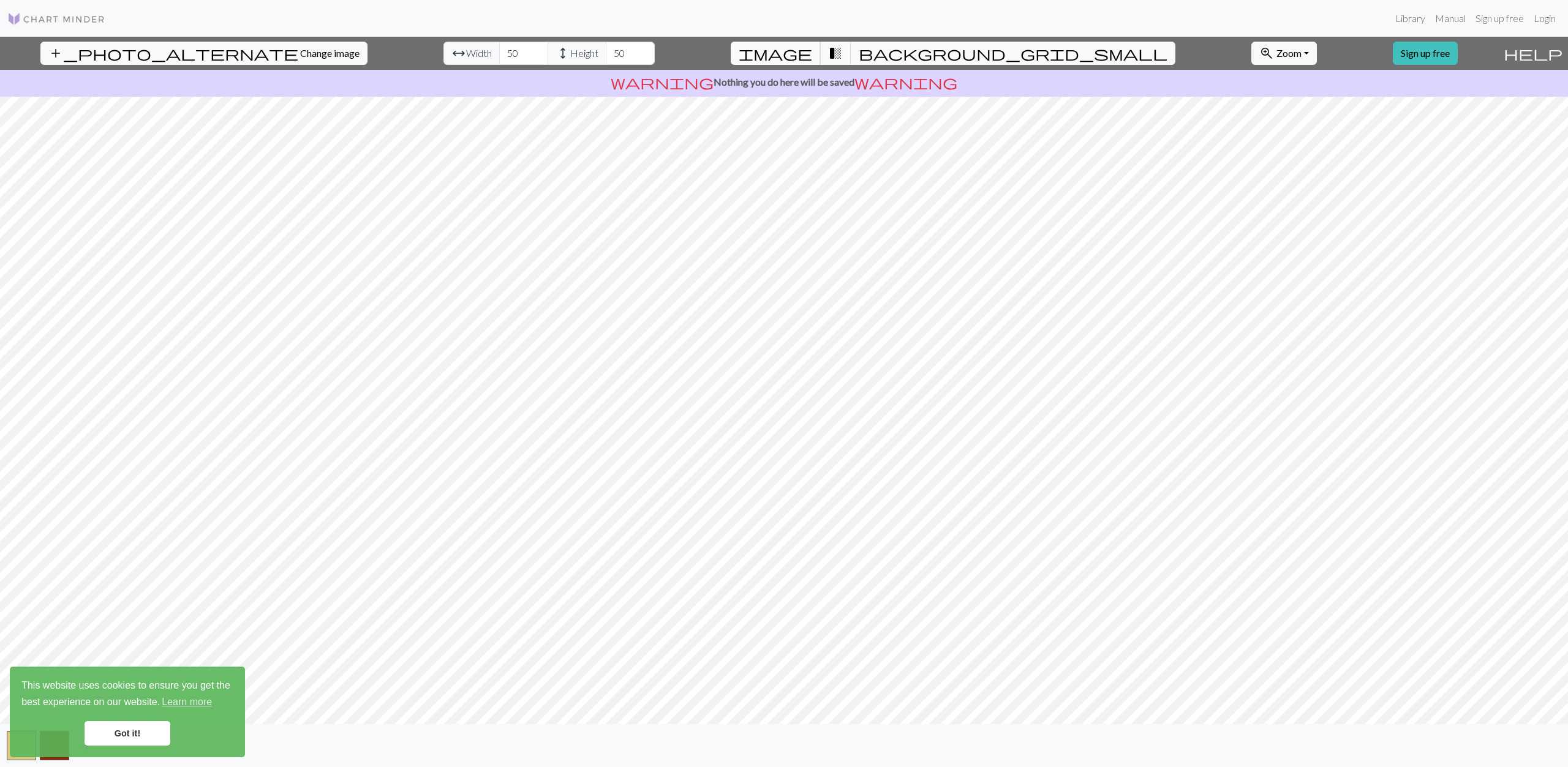
click at [812, 46] on span "image" at bounding box center [776, 54] width 73 height 17
click at [605, 57] on input "49" at bounding box center [630, 53] width 49 height 23
click at [605, 57] on input "48" at bounding box center [630, 53] width 49 height 23
click at [605, 57] on input "47" at bounding box center [630, 53] width 49 height 23
click at [605, 57] on input "46" at bounding box center [630, 53] width 49 height 23
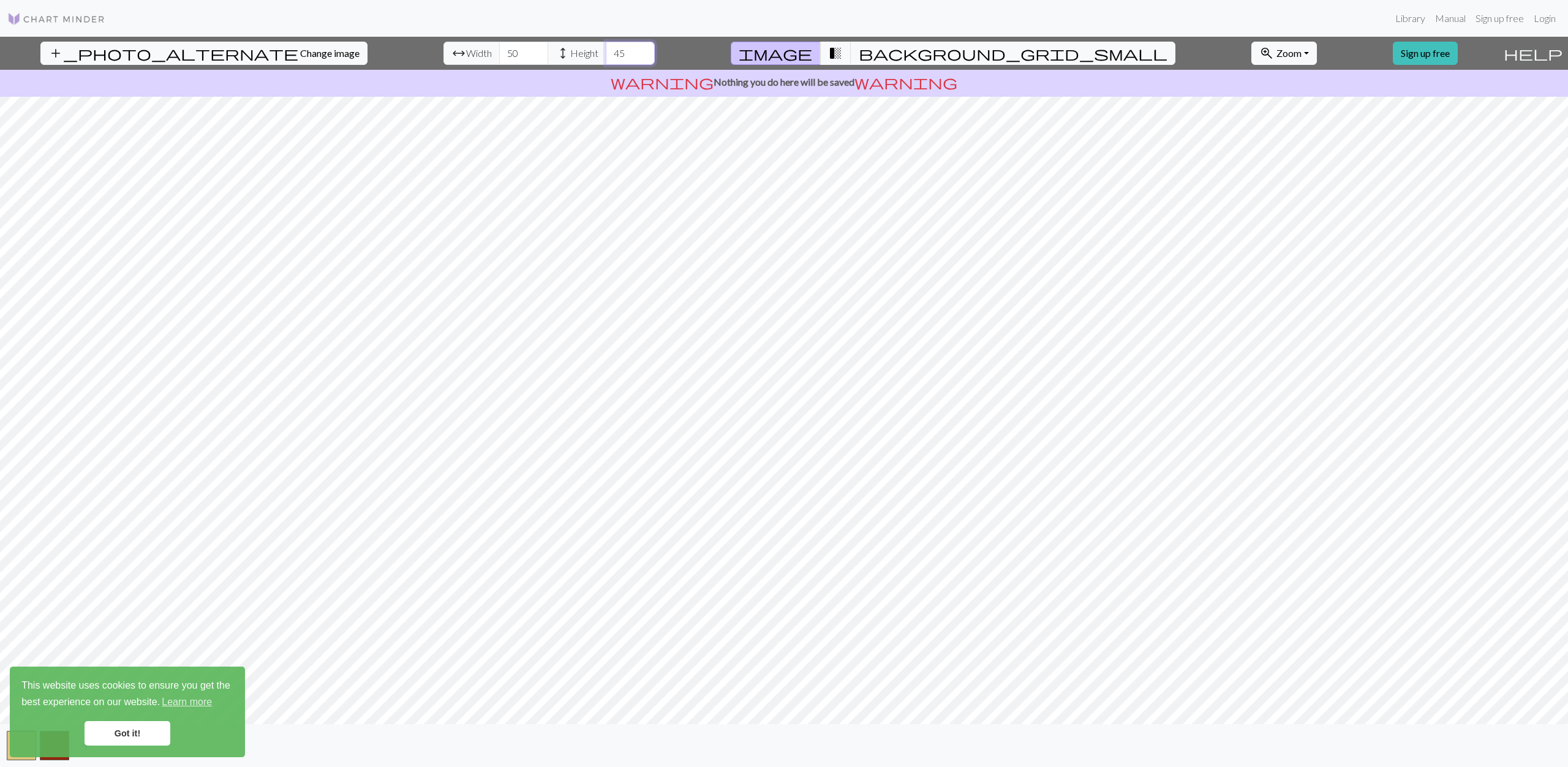
click at [605, 57] on input "45" at bounding box center [630, 53] width 49 height 23
click at [605, 57] on input "44" at bounding box center [630, 53] width 49 height 23
click at [605, 48] on input "45" at bounding box center [630, 53] width 49 height 23
click at [605, 48] on input "46" at bounding box center [630, 53] width 49 height 23
click at [605, 48] on input "47" at bounding box center [630, 53] width 49 height 23
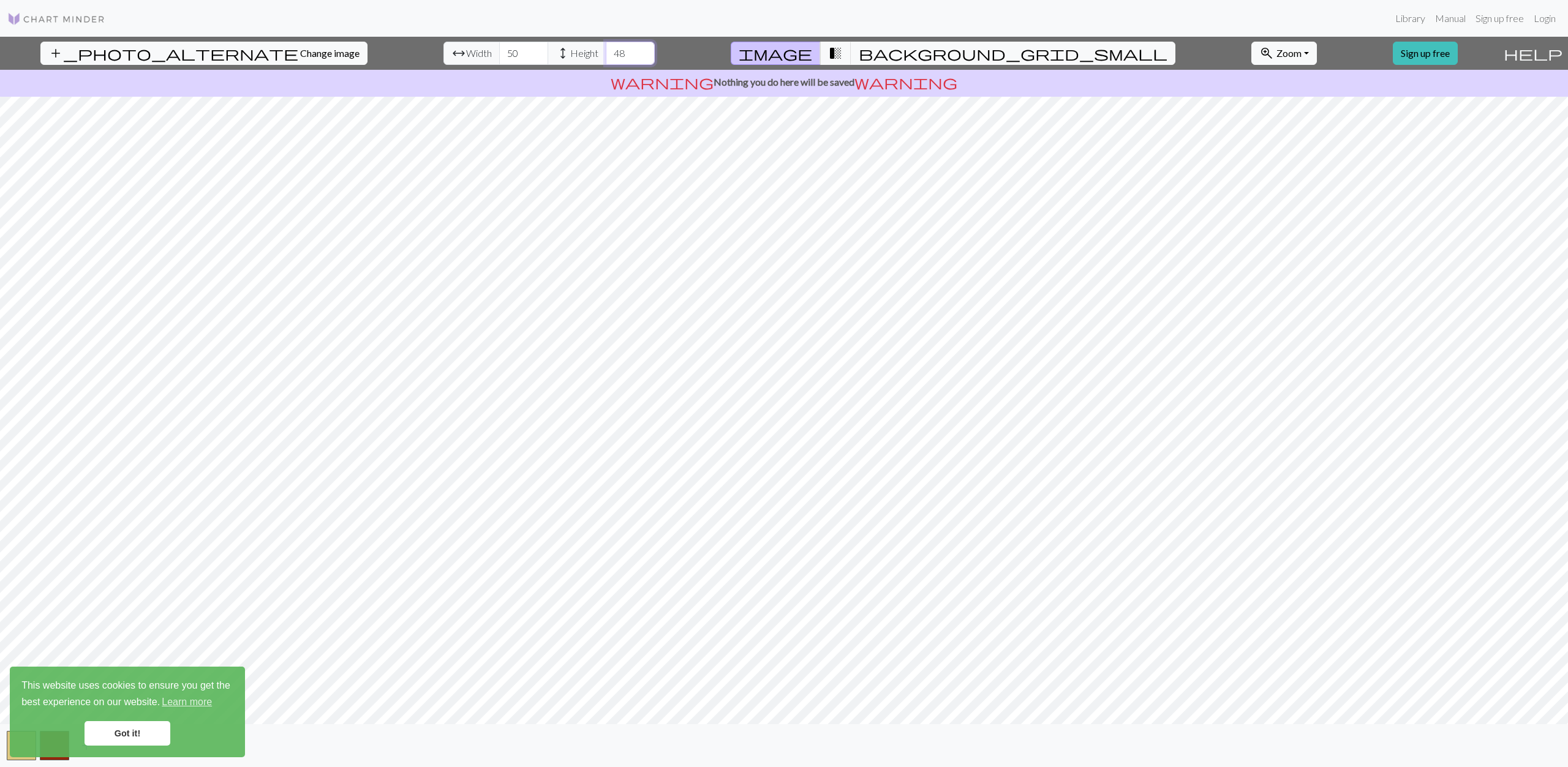
type input "48"
click at [605, 48] on input "48" at bounding box center [630, 53] width 49 height 23
drag, startPoint x: 478, startPoint y: 59, endPoint x: 424, endPoint y: 60, distance: 54.0
click at [444, 60] on div "arrow_range Width 50 height Height 48" at bounding box center [549, 53] width 212 height 23
type input "10"
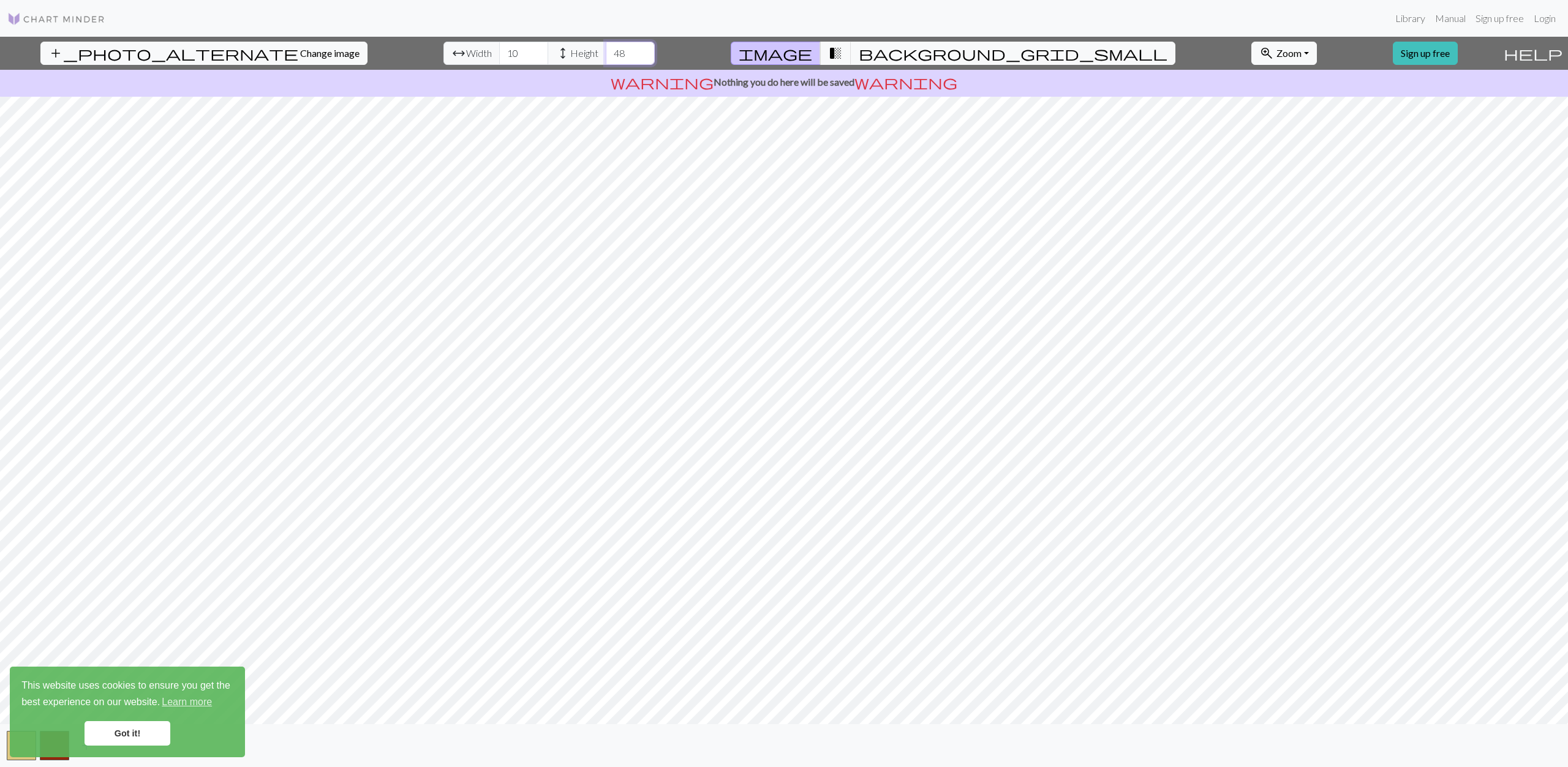
drag, startPoint x: 582, startPoint y: 58, endPoint x: 552, endPoint y: 57, distance: 30.0
click at [552, 57] on div "arrow_range Width 10 height Height 48" at bounding box center [549, 53] width 212 height 23
type input "10"
click at [499, 56] on input "7" at bounding box center [524, 53] width 49 height 23
drag, startPoint x: 473, startPoint y: 55, endPoint x: 450, endPoint y: 57, distance: 23.1
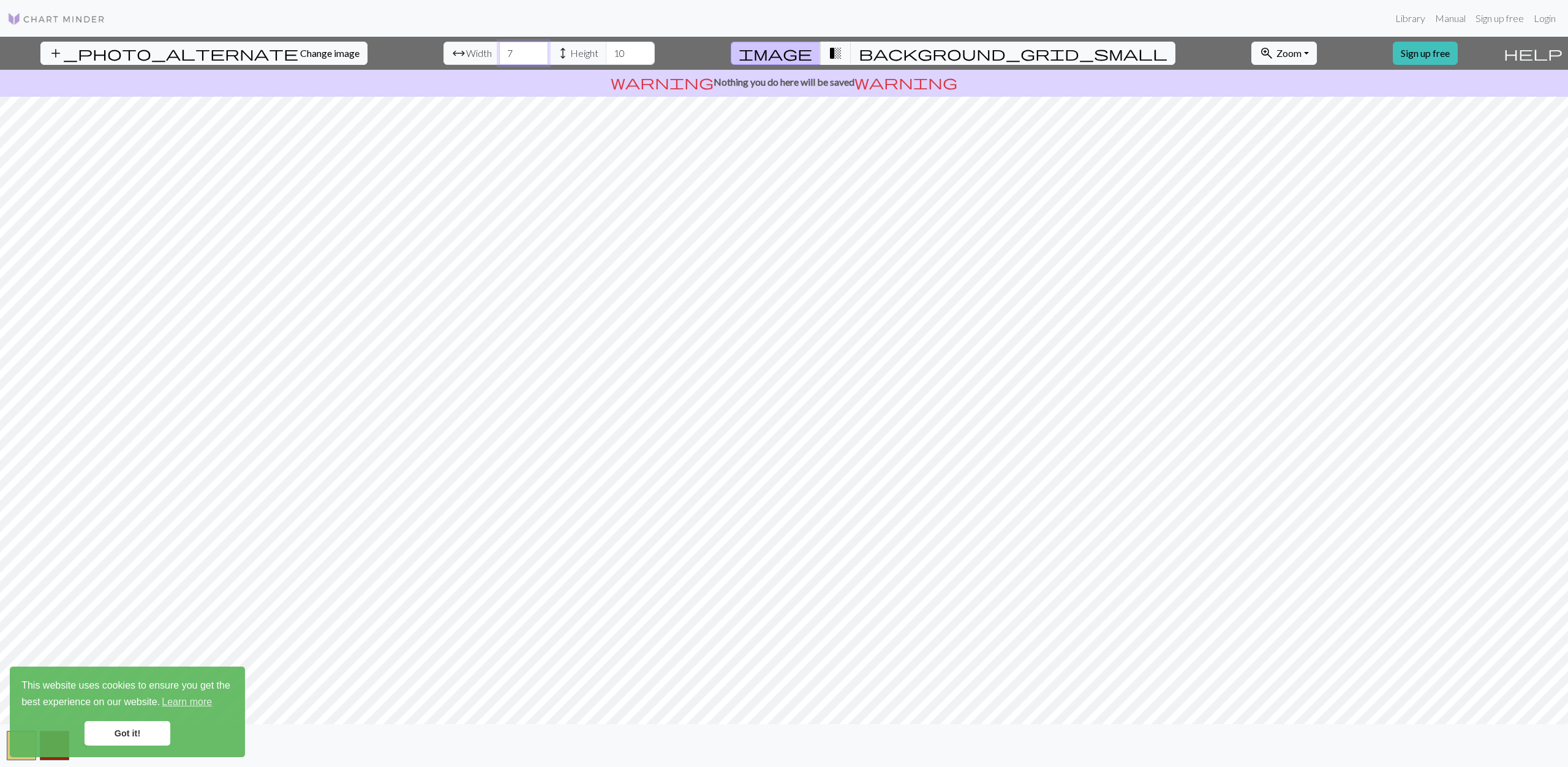
click at [450, 57] on div "arrow_range Width 7 height Height 10" at bounding box center [549, 53] width 212 height 23
type input "30"
click at [605, 49] on input "10" at bounding box center [630, 53] width 49 height 23
type input "1"
type input "30"
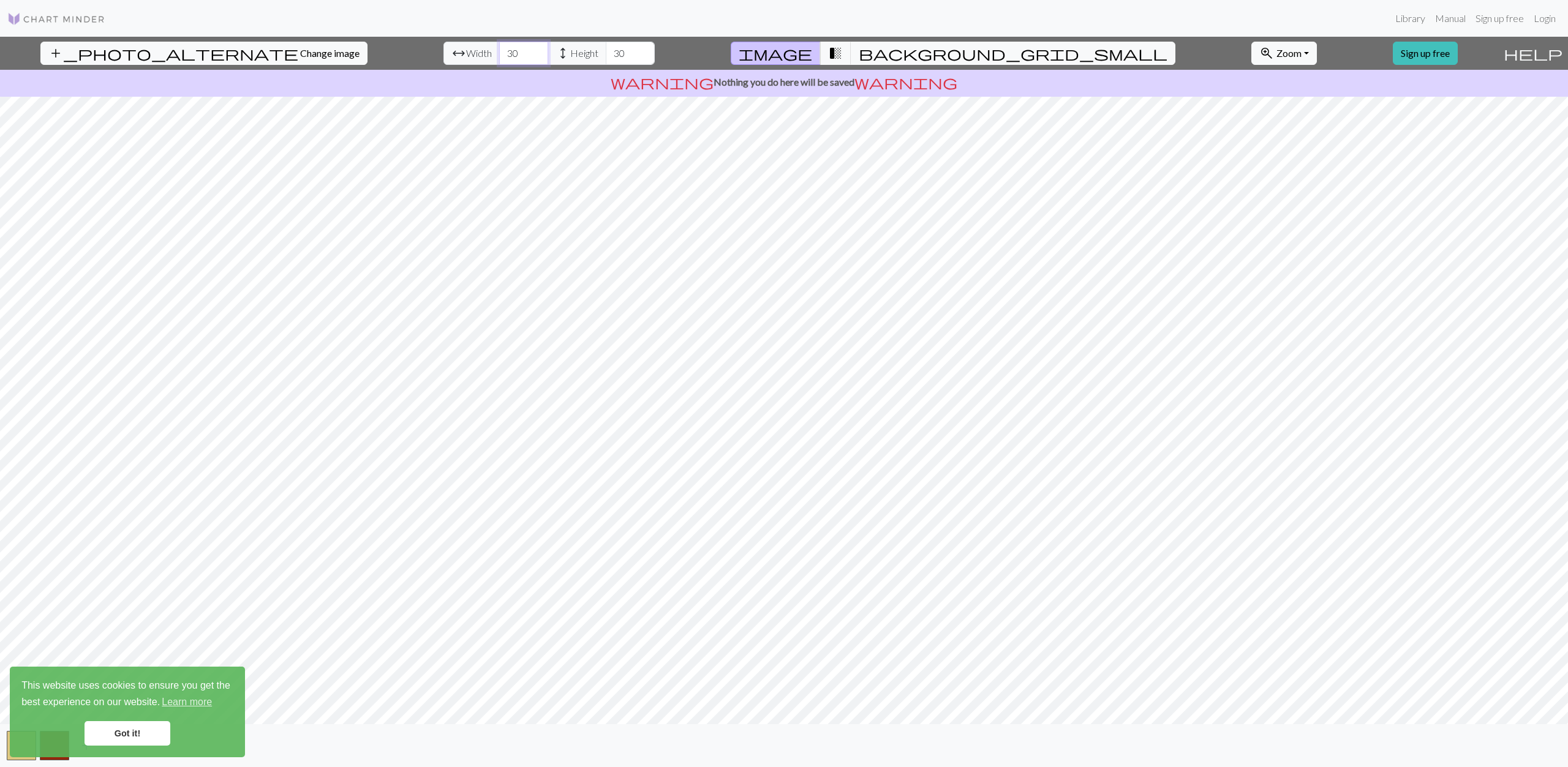
drag, startPoint x: 478, startPoint y: 54, endPoint x: 463, endPoint y: 60, distance: 16.2
click at [499, 60] on input "30" at bounding box center [524, 53] width 49 height 23
type input "40"
drag, startPoint x: 579, startPoint y: 51, endPoint x: 571, endPoint y: 52, distance: 8.1
click at [605, 52] on input "30" at bounding box center [630, 53] width 49 height 23
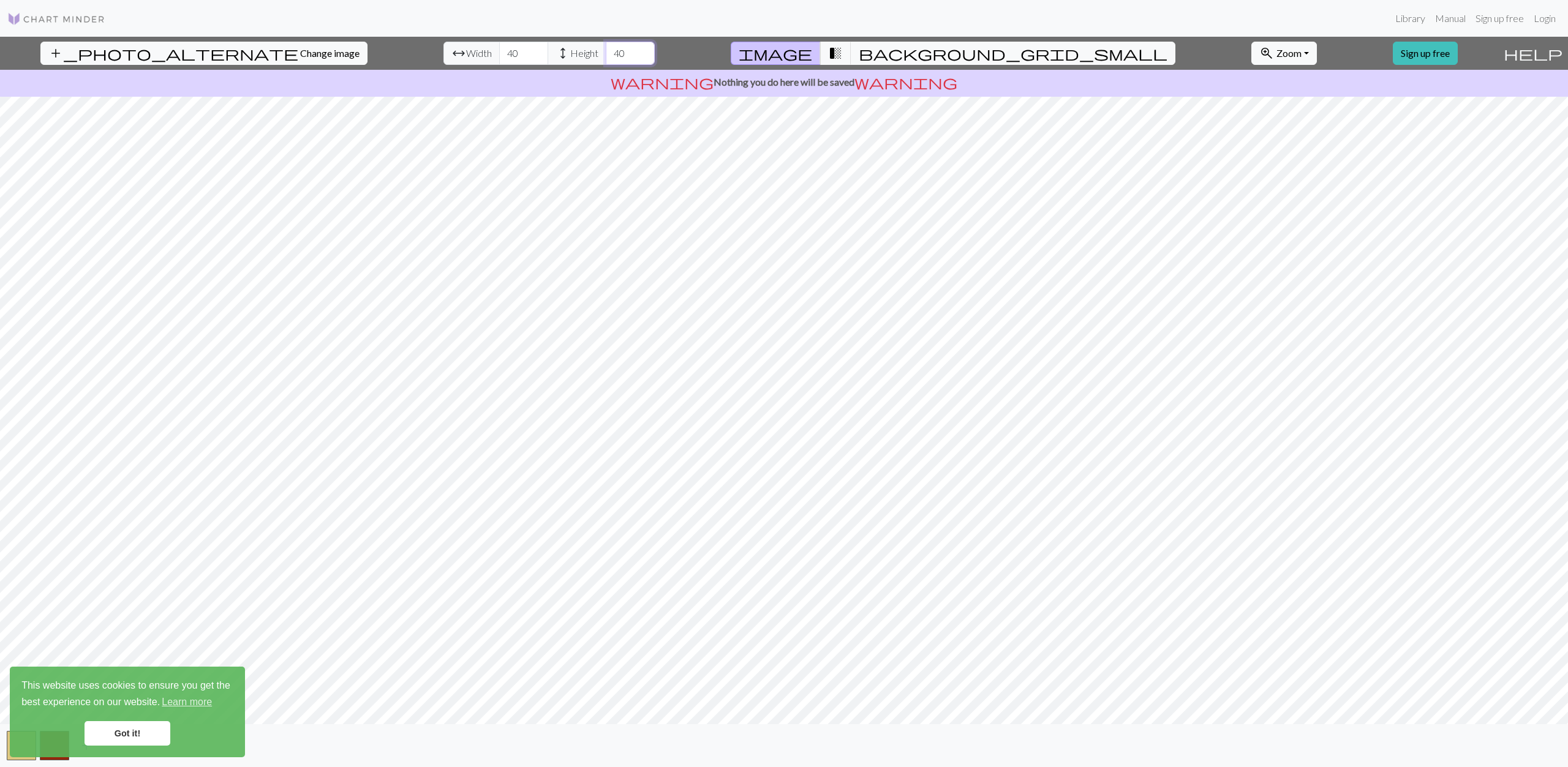
type input "40"
drag, startPoint x: 483, startPoint y: 55, endPoint x: 426, endPoint y: 55, distance: 57.0
click at [444, 55] on div "arrow_range Width 40 height Height 40" at bounding box center [549, 53] width 212 height 23
type input "50"
click at [605, 55] on input "40" at bounding box center [630, 53] width 49 height 23
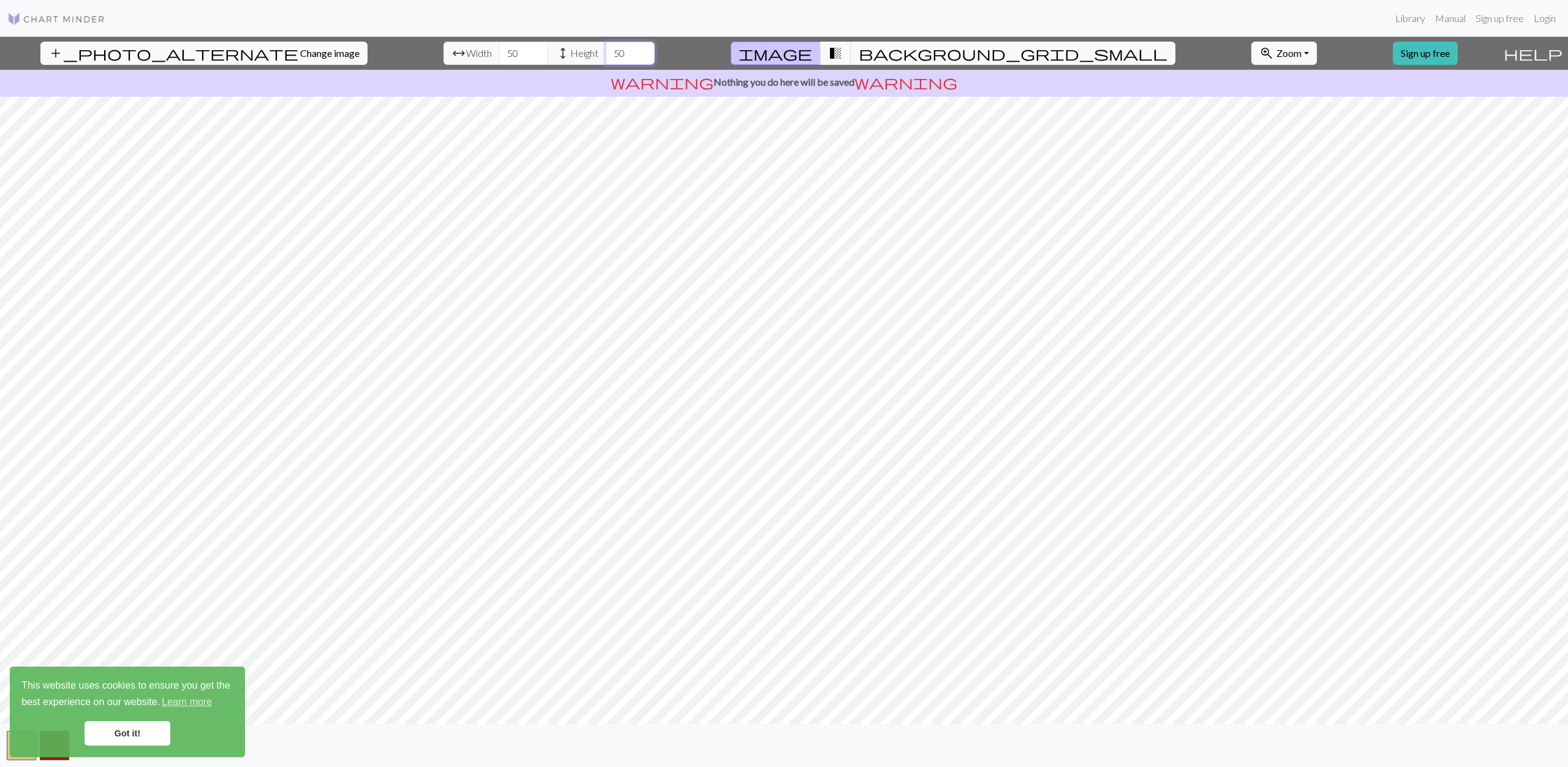
type input "50"
click at [499, 55] on input "50" at bounding box center [524, 53] width 49 height 23
drag, startPoint x: 474, startPoint y: 55, endPoint x: 451, endPoint y: 55, distance: 23.0
click at [452, 55] on div "arrow_range Width 50 height Height 50" at bounding box center [549, 53] width 212 height 23
type input "8"
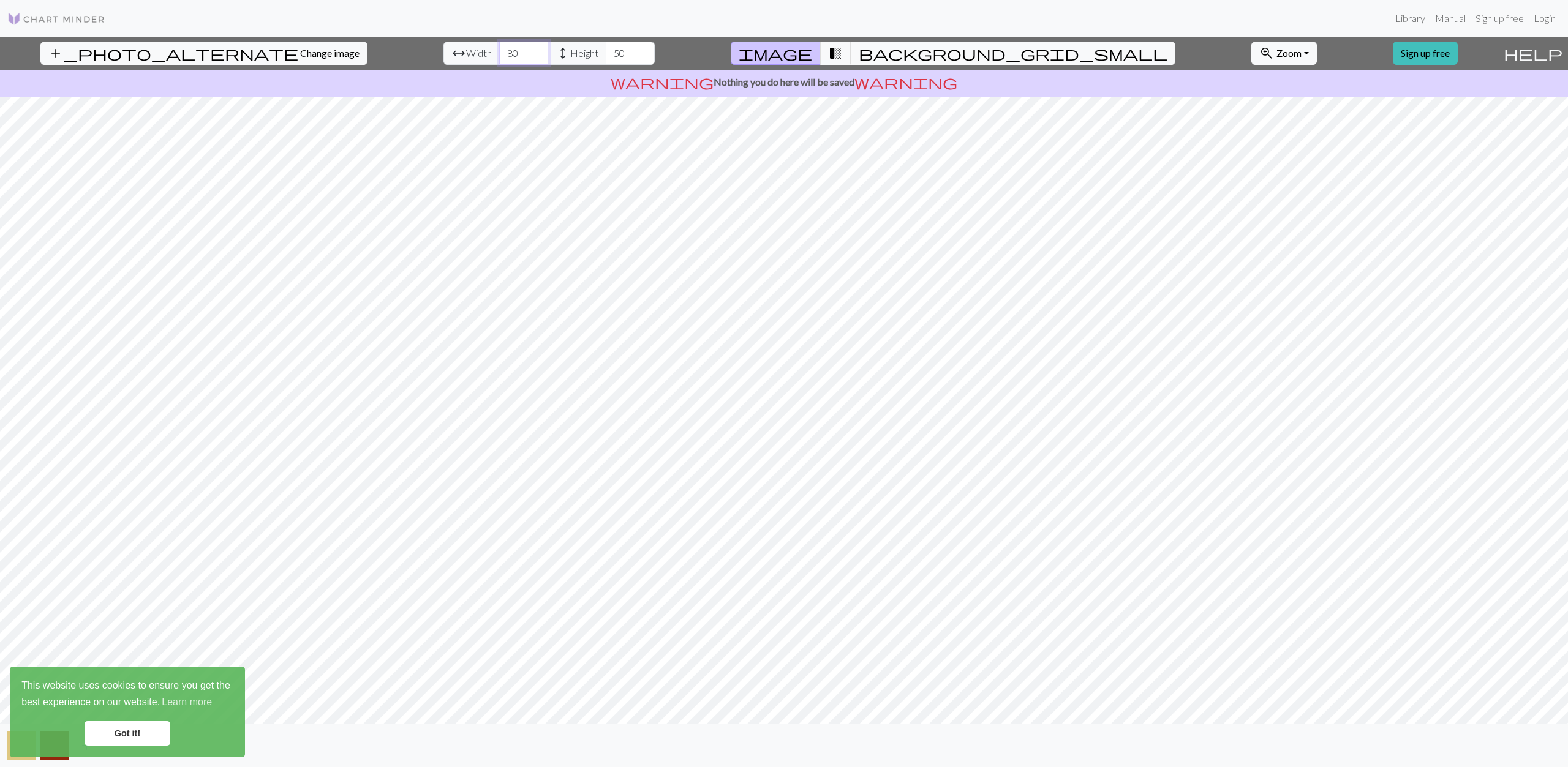
type input "80"
drag, startPoint x: 587, startPoint y: 55, endPoint x: 547, endPoint y: 55, distance: 40.0
click at [547, 55] on div "arrow_range Width 80 height Height 50" at bounding box center [549, 53] width 212 height 23
type input "80"
